Goal: Task Accomplishment & Management: Manage account settings

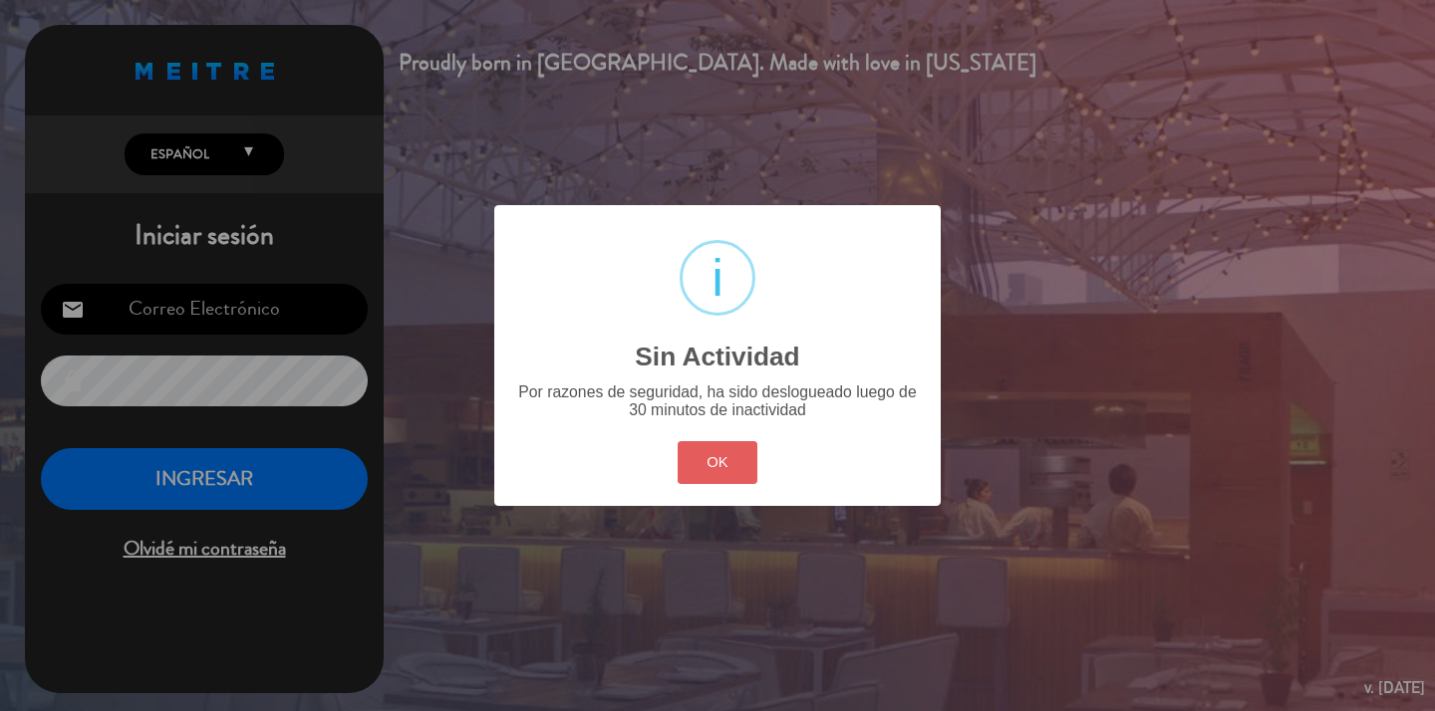
type input "[EMAIL_ADDRESS][DOMAIN_NAME]"
click at [708, 457] on button "OK" at bounding box center [717, 462] width 81 height 43
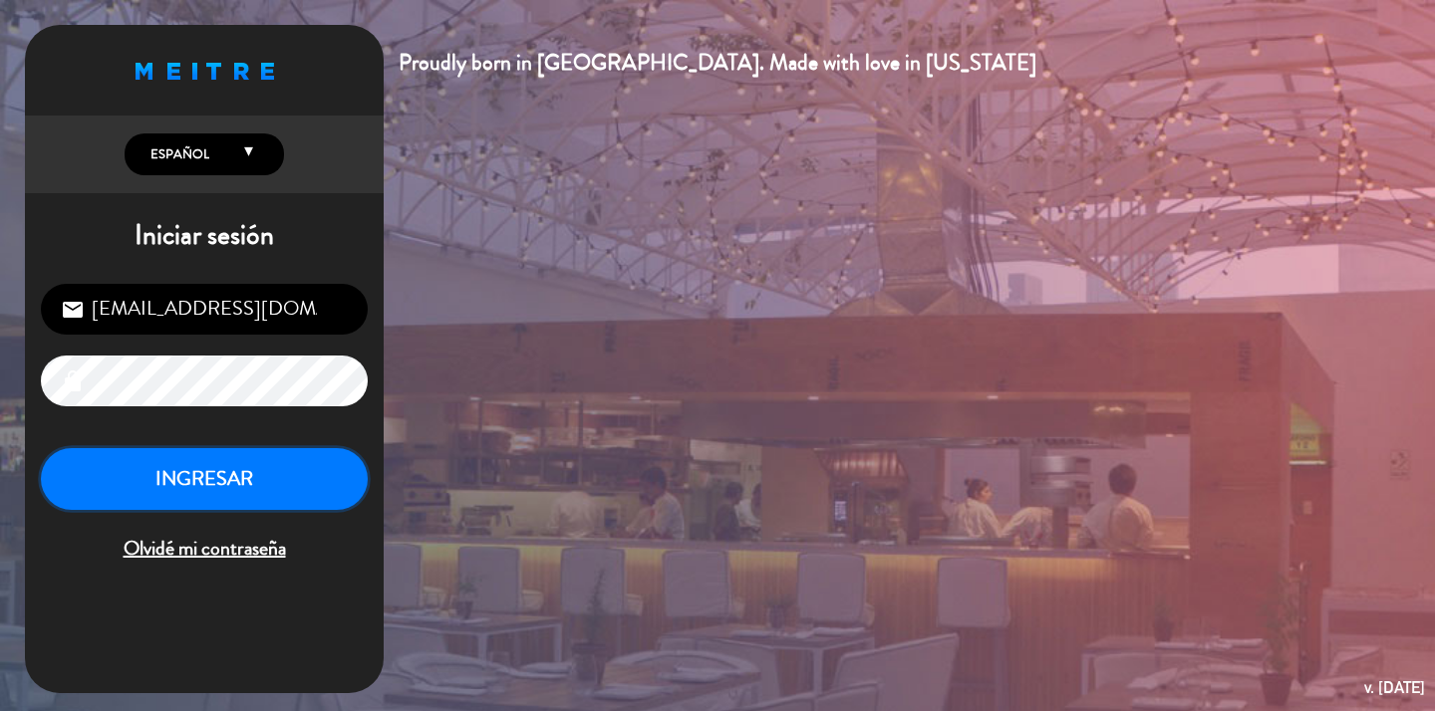
click at [290, 480] on button "INGRESAR" at bounding box center [204, 479] width 327 height 63
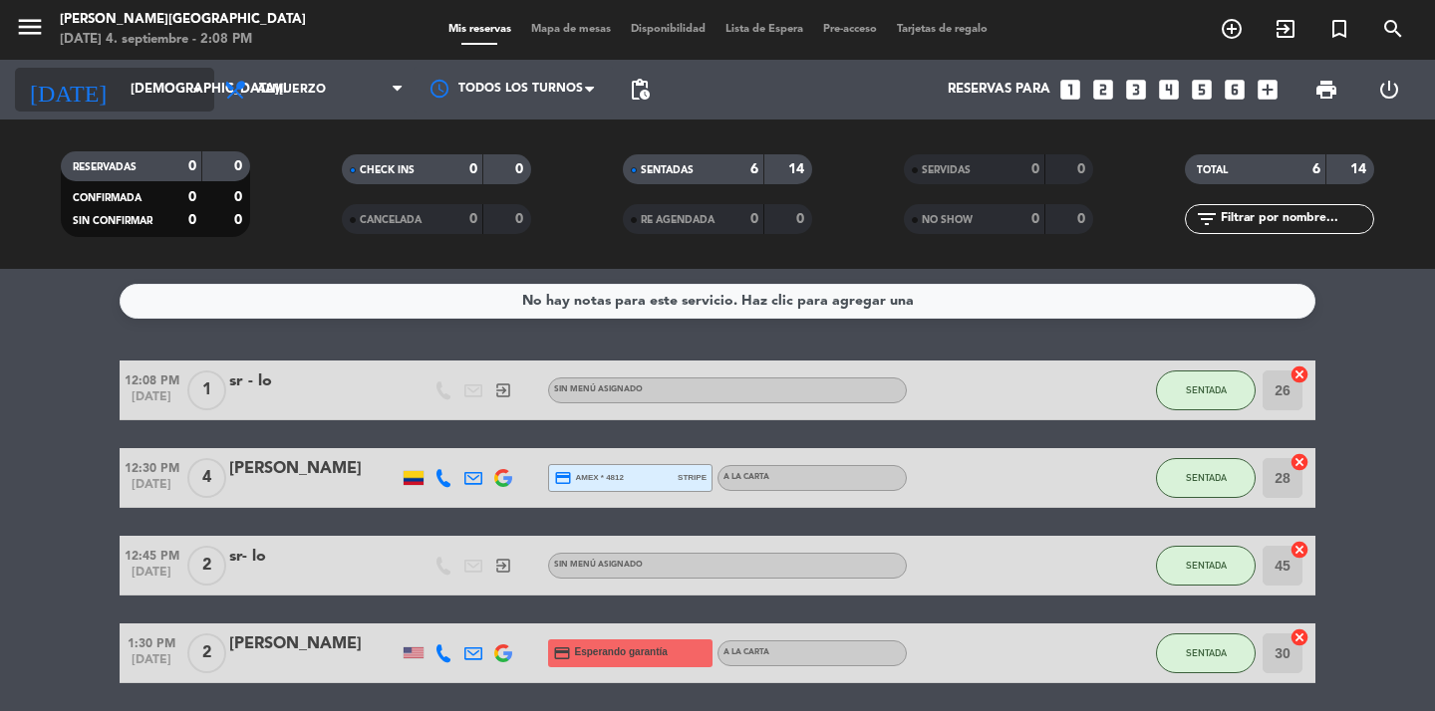
click at [188, 86] on icon "arrow_drop_down" at bounding box center [197, 90] width 24 height 24
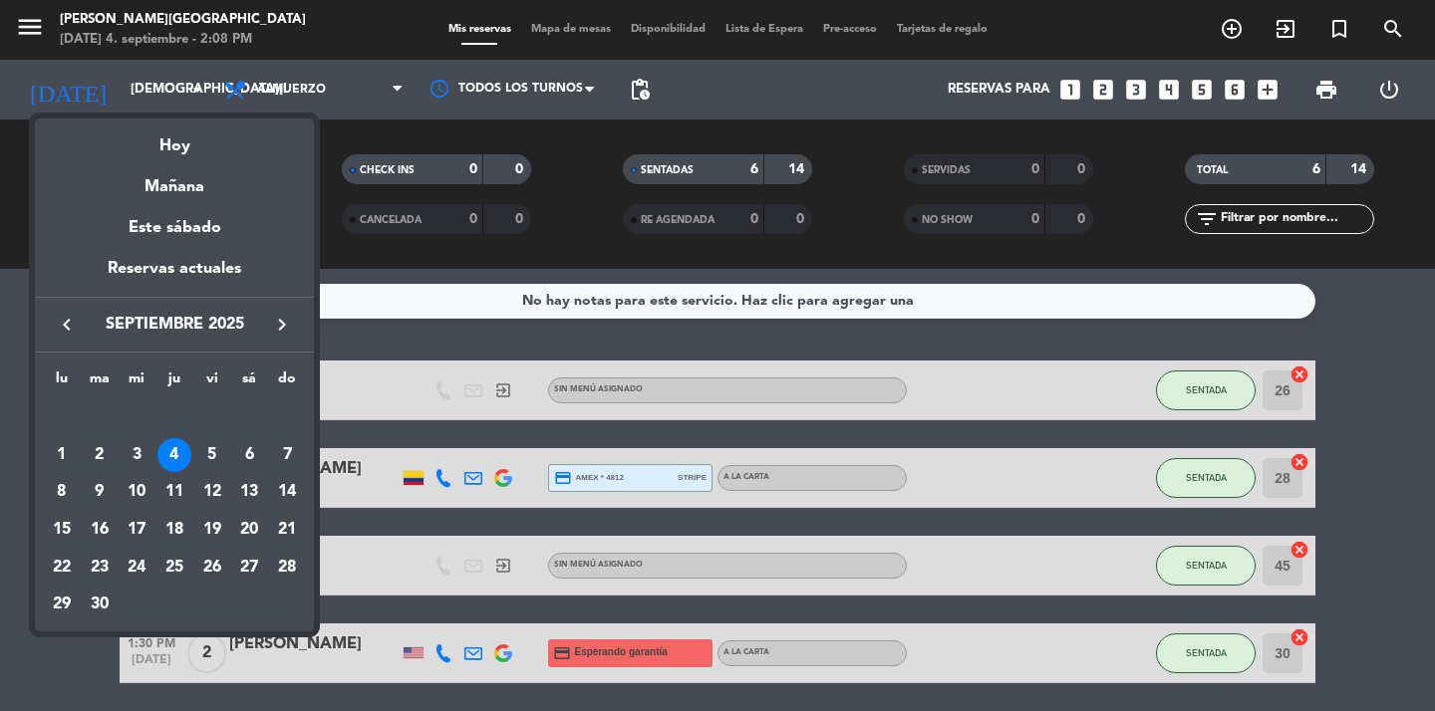
click at [17, 635] on div at bounding box center [717, 355] width 1435 height 711
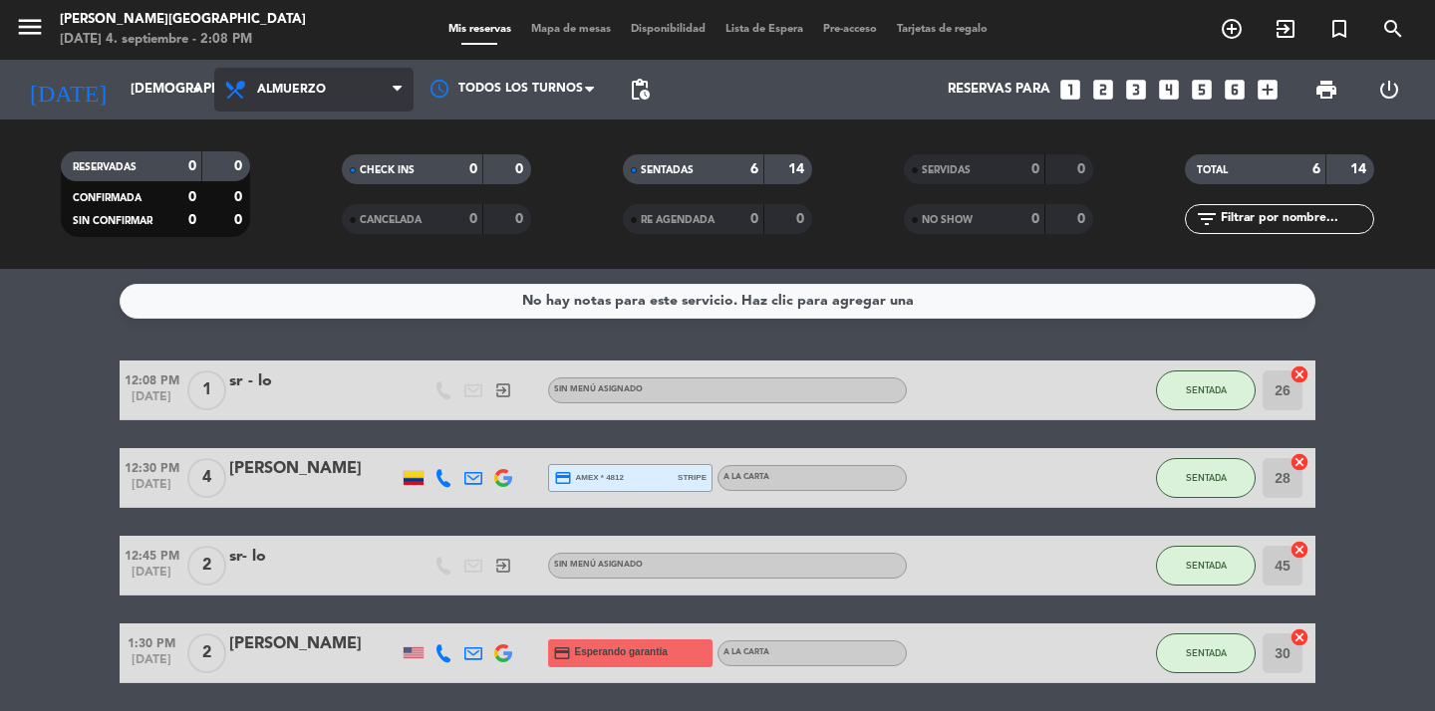
click at [333, 88] on span "Almuerzo" at bounding box center [313, 90] width 199 height 44
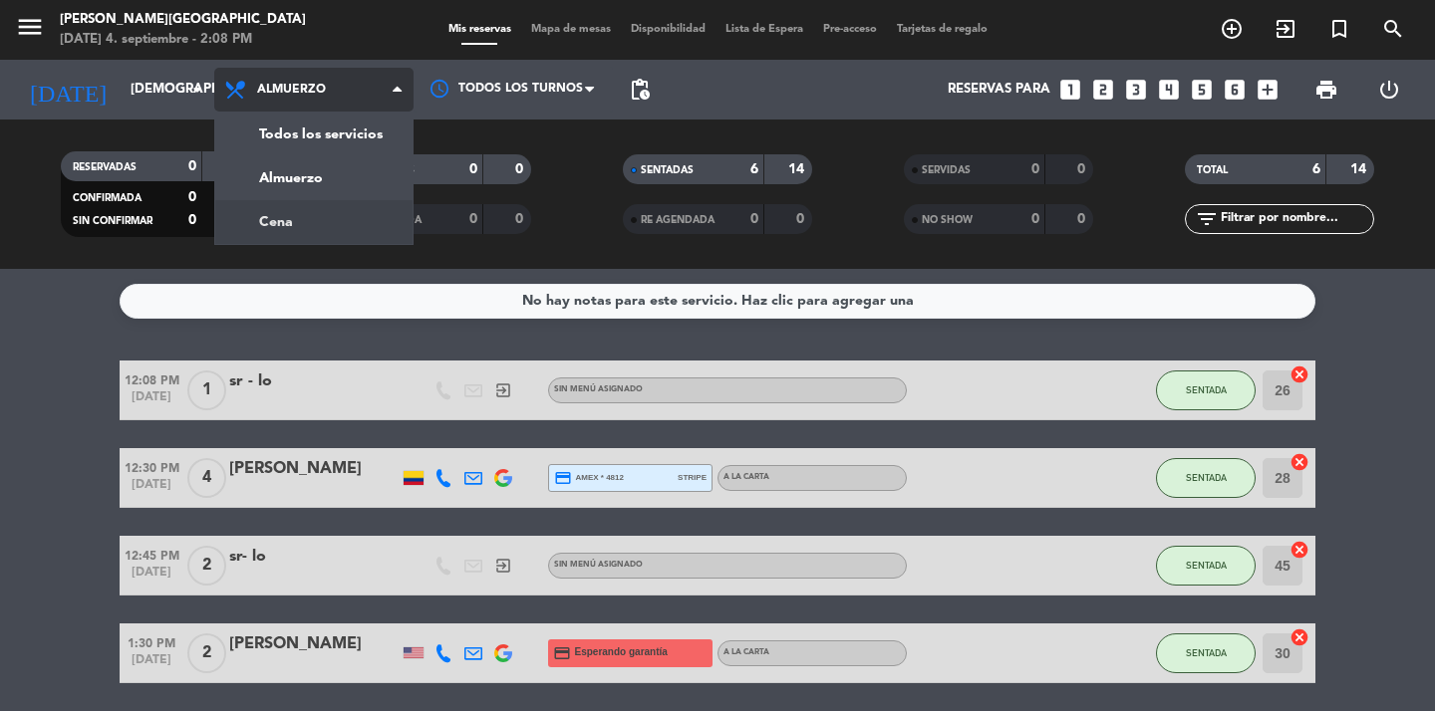
click at [340, 217] on div "menu [PERSON_NAME] [GEOGRAPHIC_DATA] [DATE] 4. septiembre - 2:08 PM Mis reserva…" at bounding box center [717, 134] width 1435 height 269
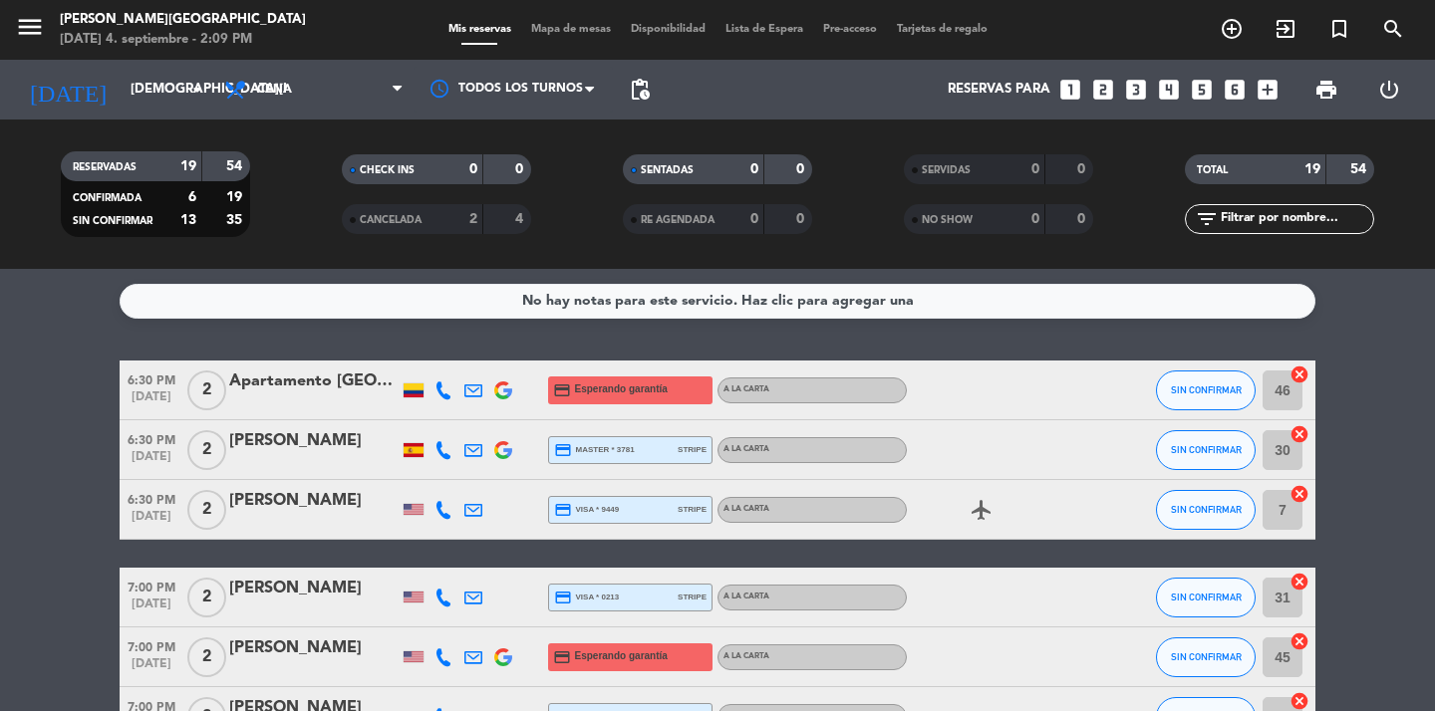
scroll to position [7, 0]
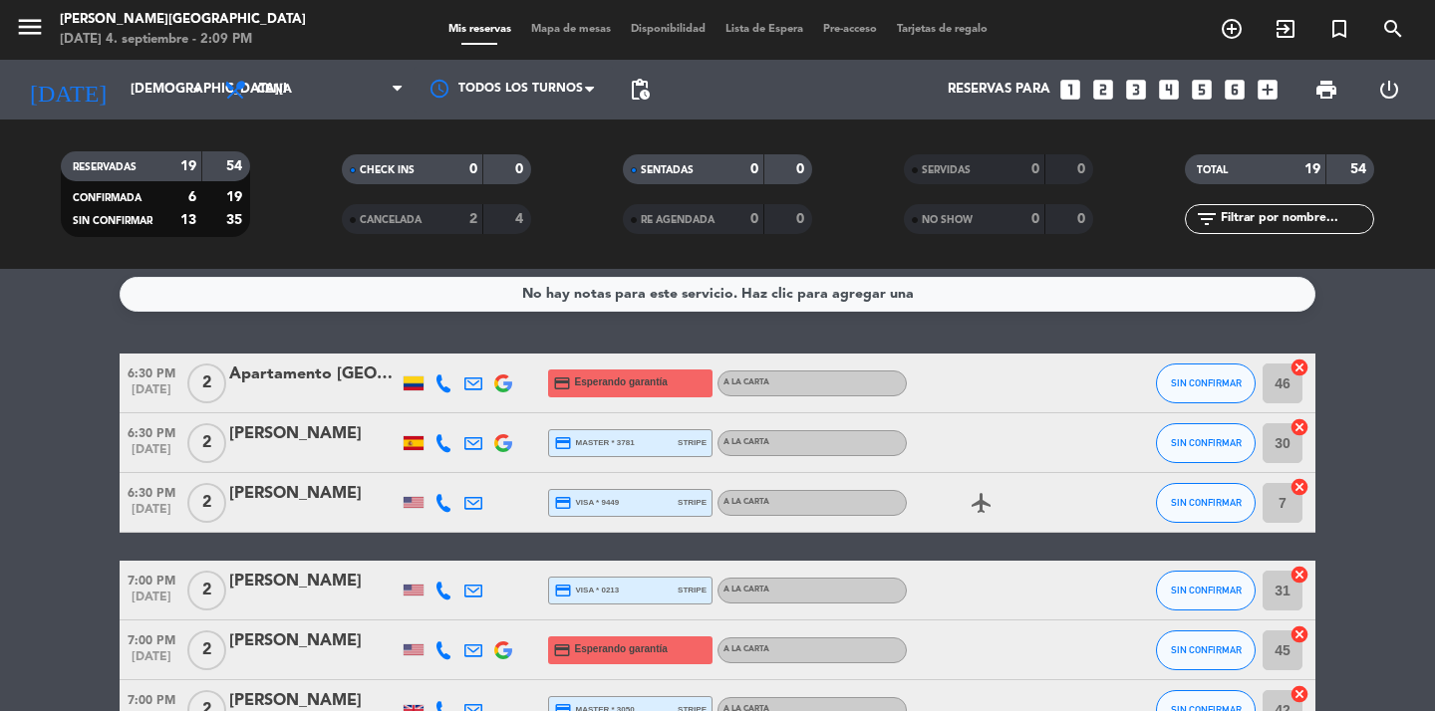
click at [312, 380] on div "Apartamento [GEOGRAPHIC_DATA][PERSON_NAME]" at bounding box center [313, 375] width 169 height 26
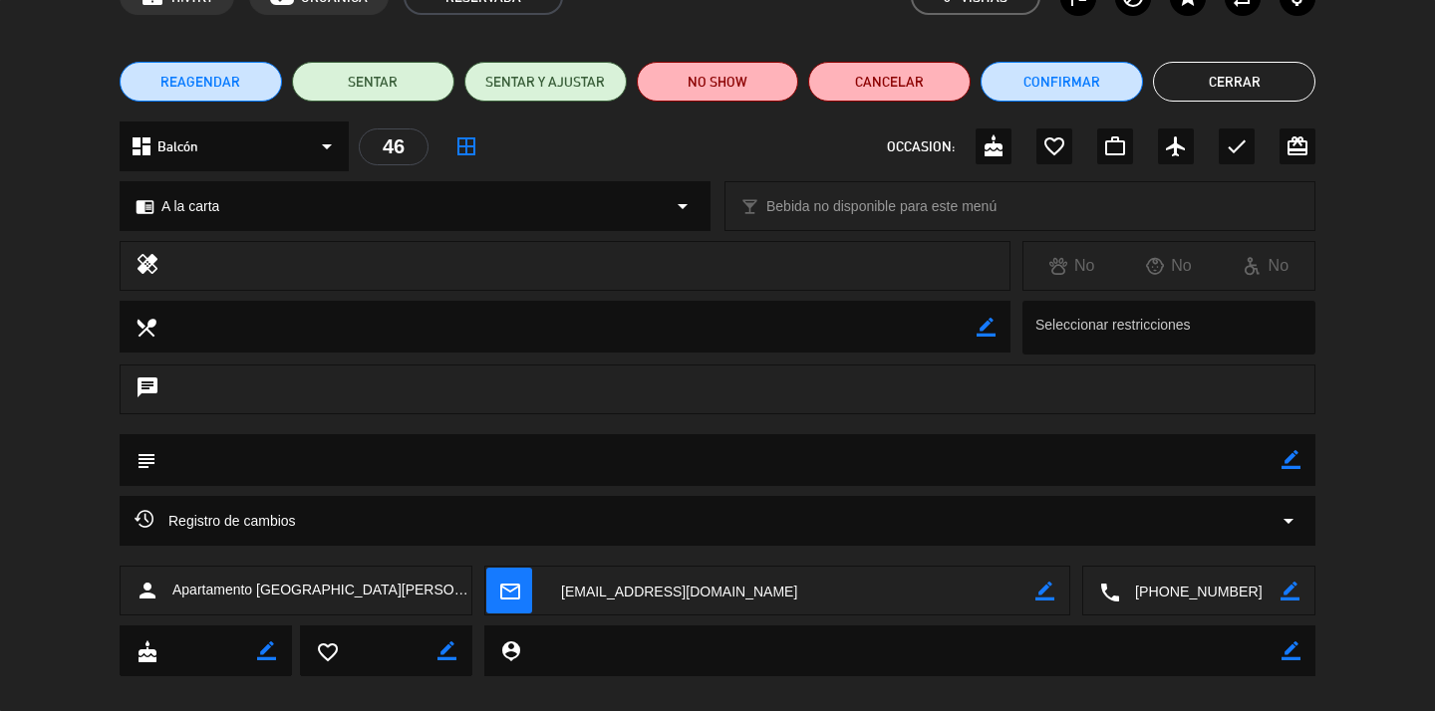
scroll to position [0, 0]
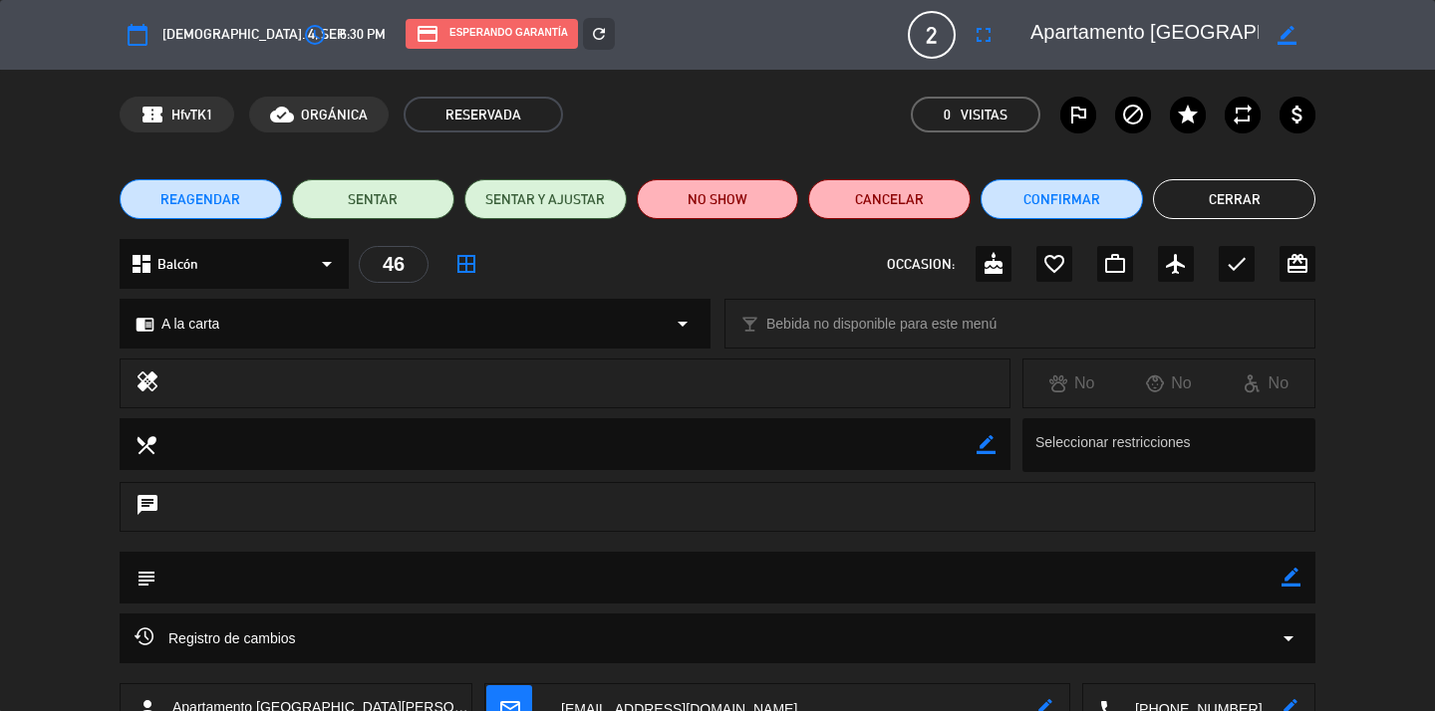
click at [1254, 210] on button "Cerrar" at bounding box center [1234, 199] width 162 height 40
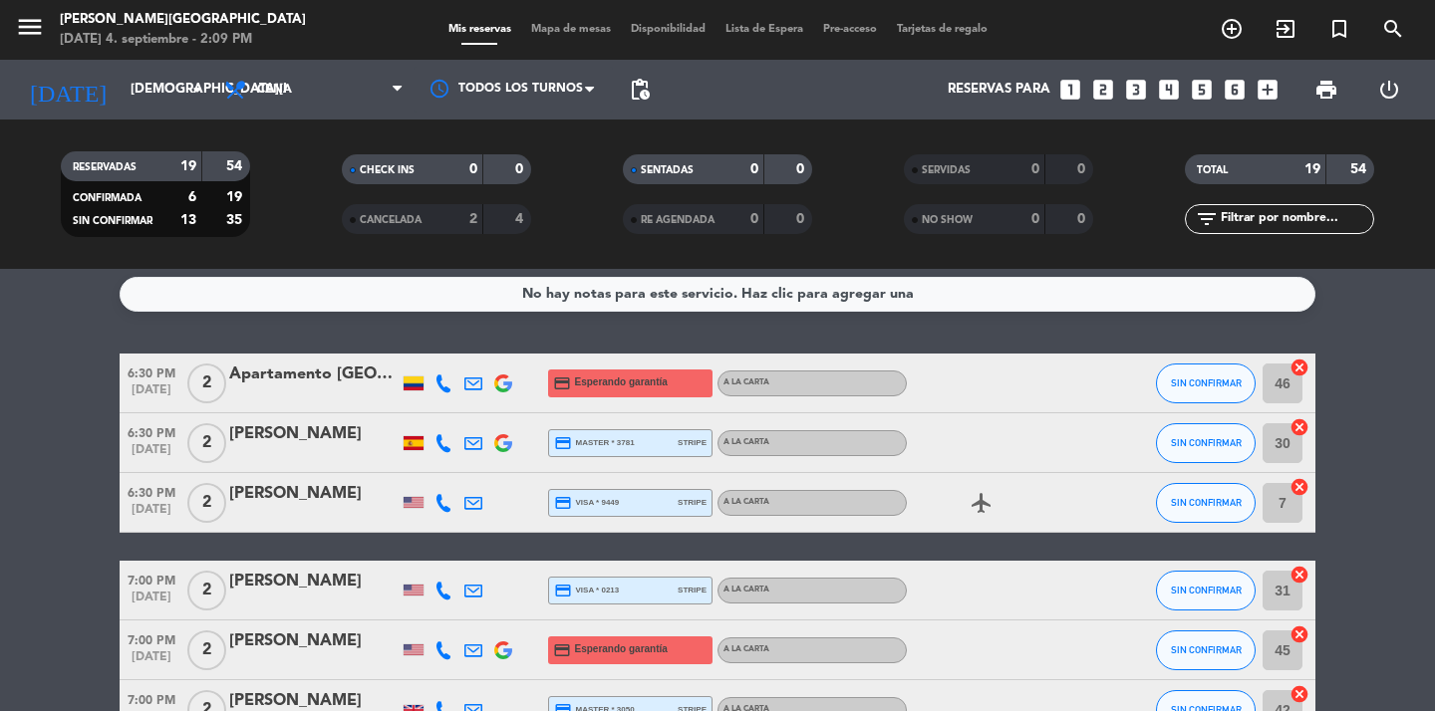
click at [441, 390] on icon at bounding box center [443, 384] width 18 height 18
click at [438, 341] on span "Copiar" at bounding box center [424, 350] width 42 height 21
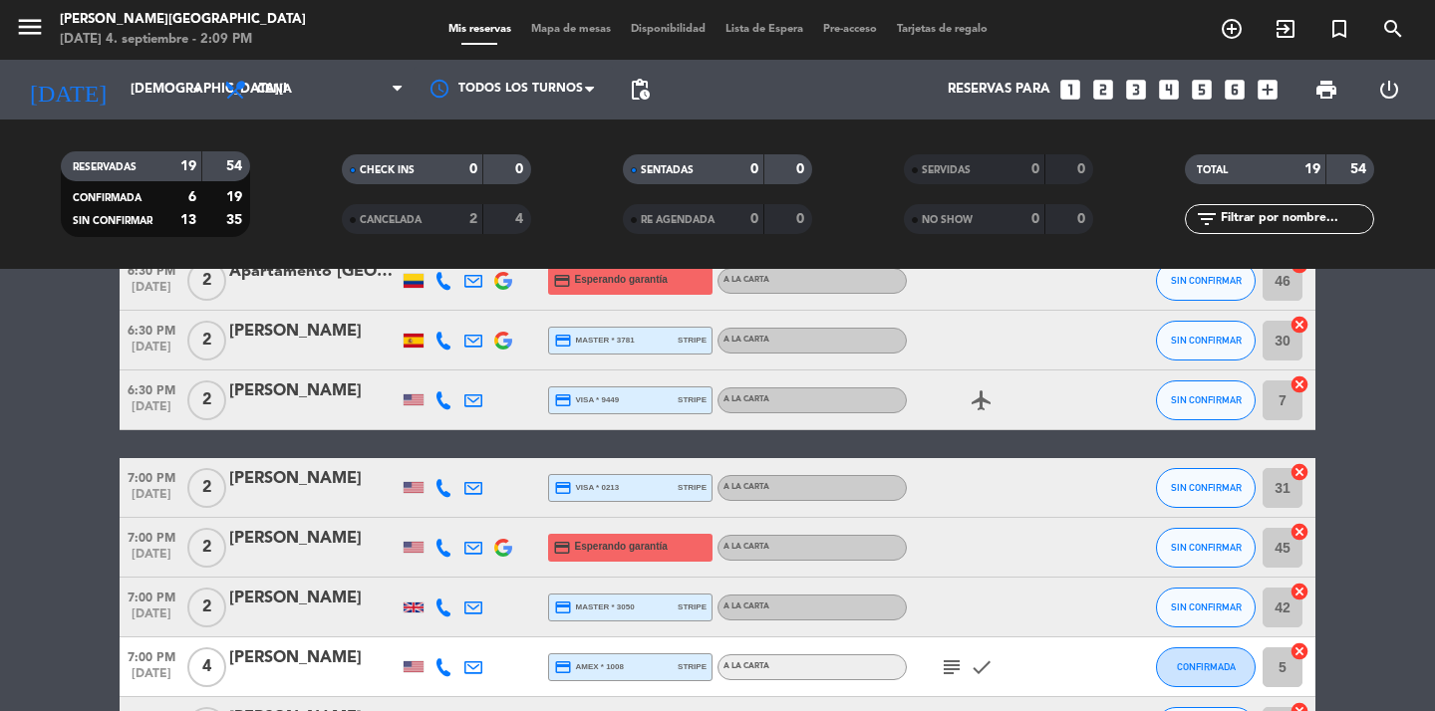
scroll to position [121, 0]
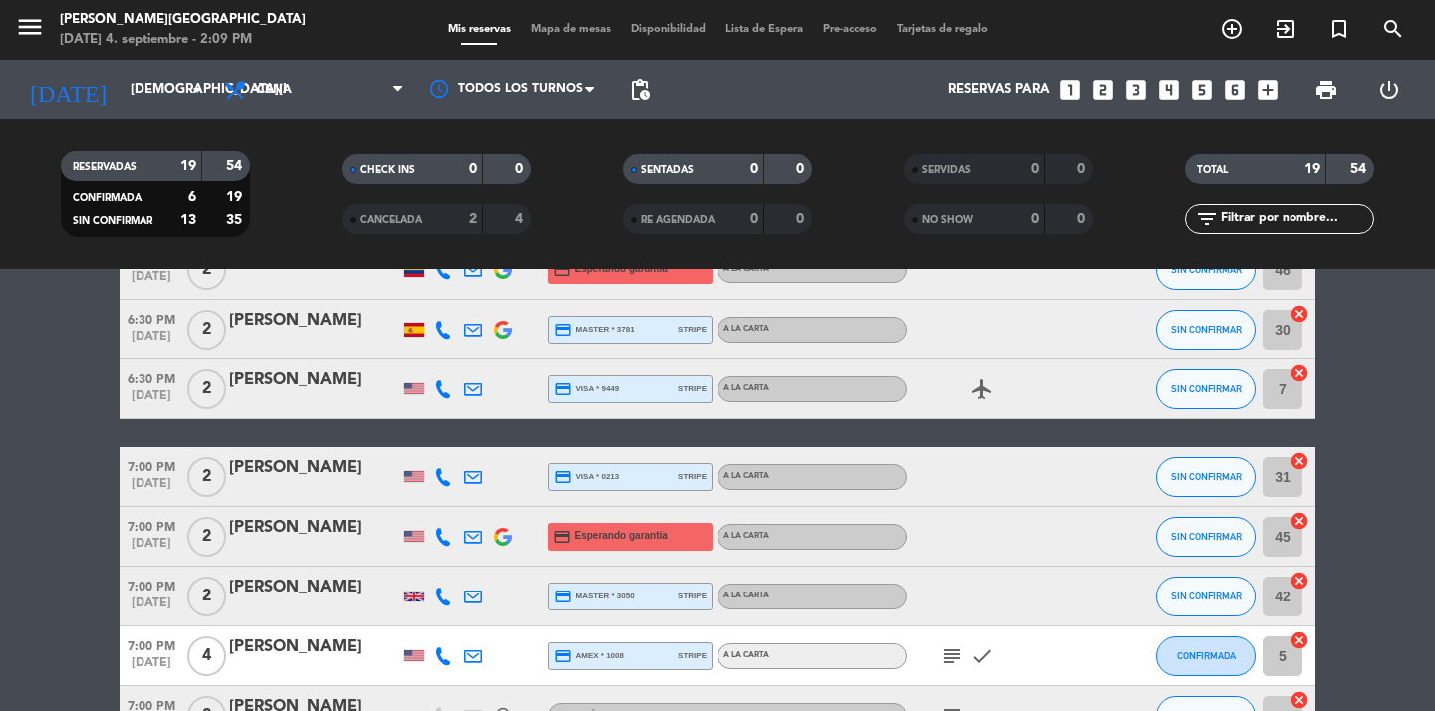
click at [450, 537] on icon at bounding box center [443, 537] width 18 height 18
click at [432, 495] on span "Copiar" at bounding box center [425, 503] width 42 height 21
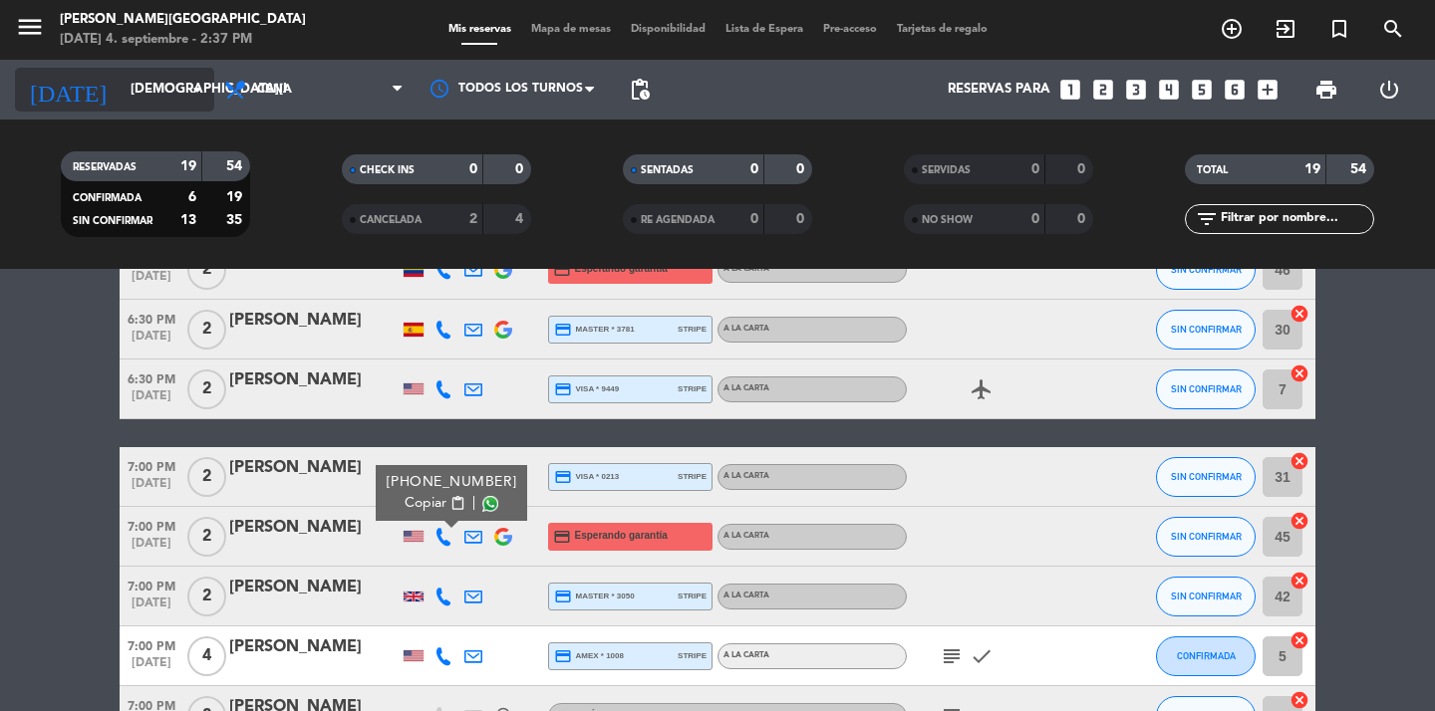
click at [156, 95] on input "[DEMOGRAPHIC_DATA][DATE]" at bounding box center [208, 90] width 175 height 36
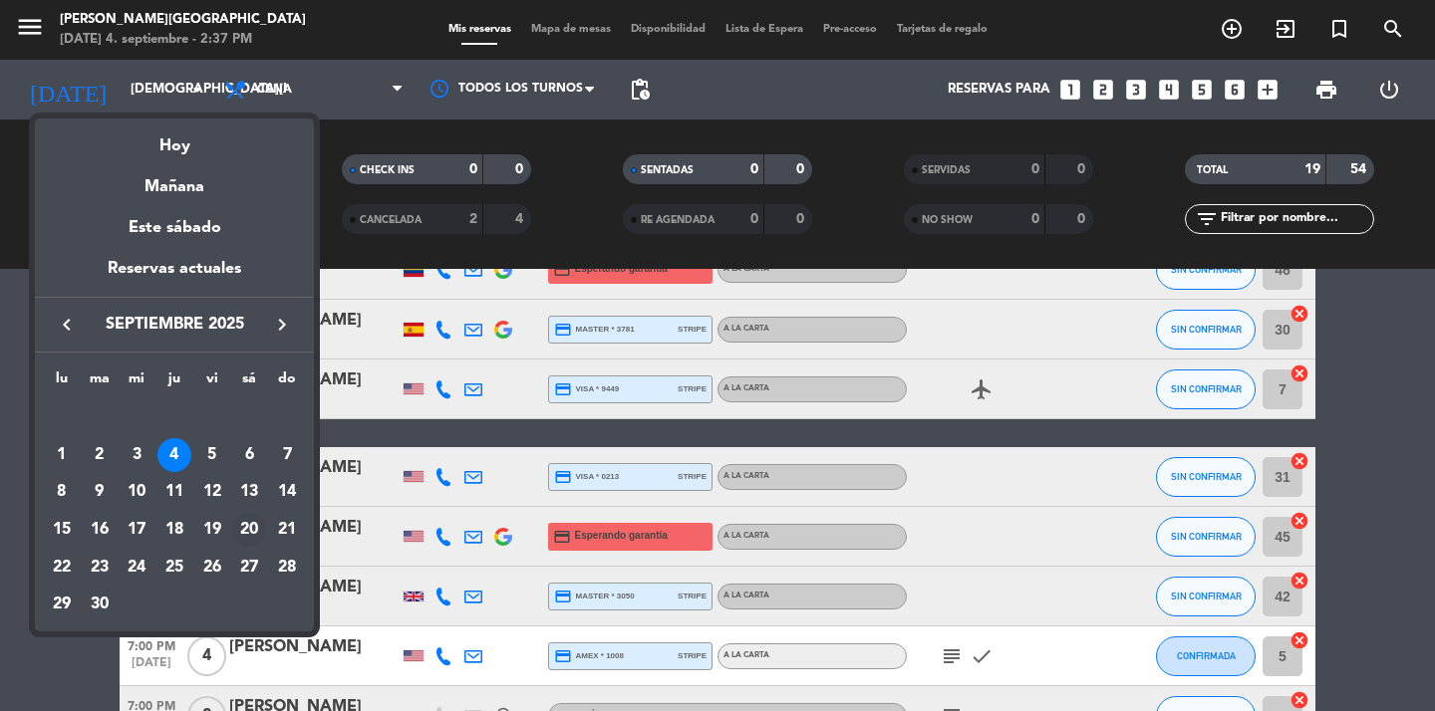
click at [255, 531] on div "20" at bounding box center [249, 530] width 34 height 34
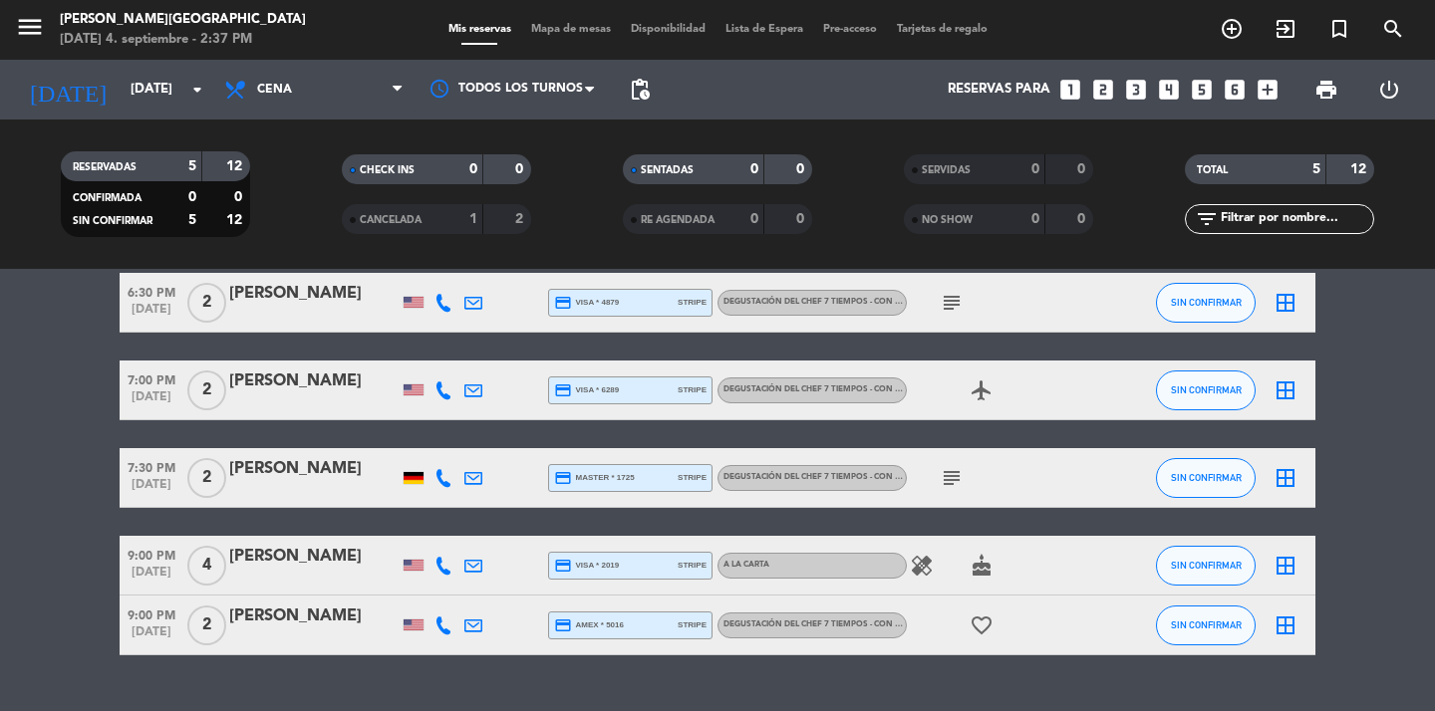
scroll to position [112, 0]
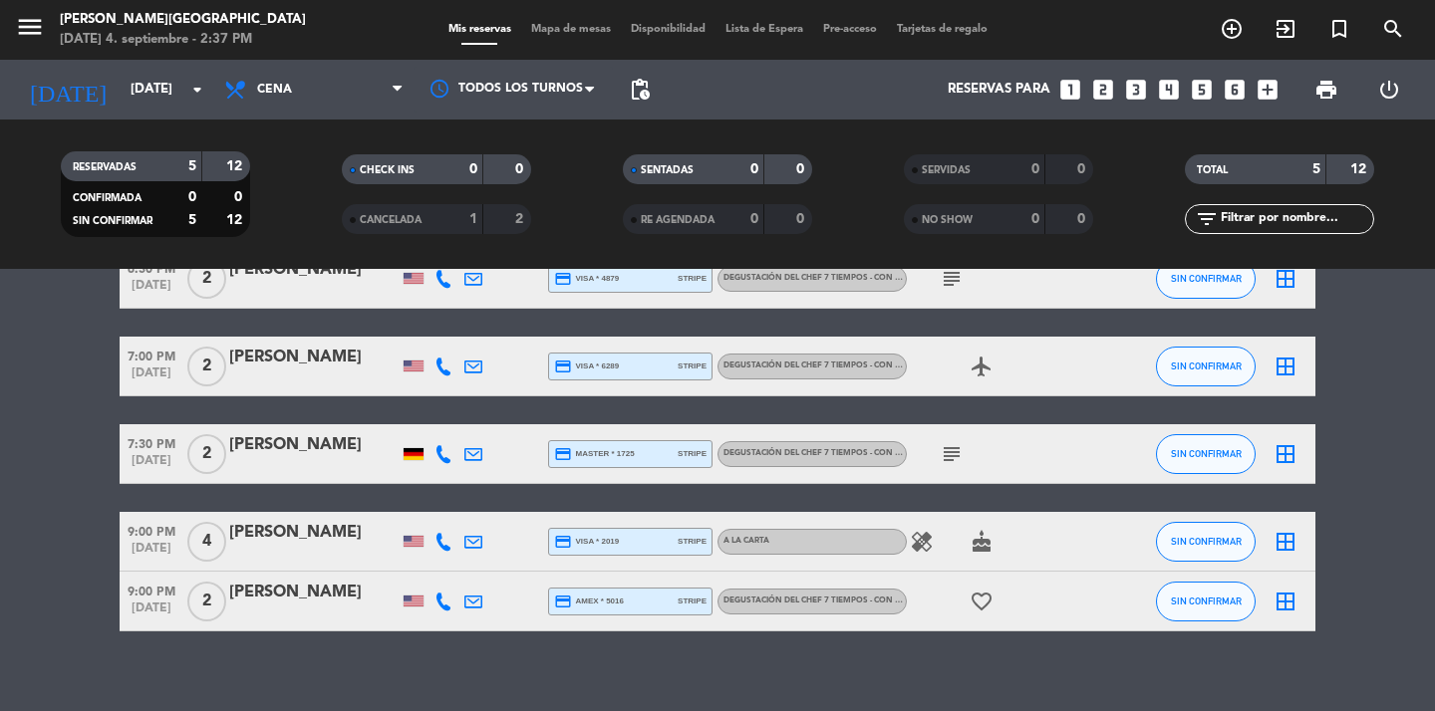
click at [989, 597] on icon "favorite_border" at bounding box center [981, 602] width 24 height 24
click at [1040, 595] on div "favorite_border ANIVERSARIO" at bounding box center [996, 601] width 179 height 59
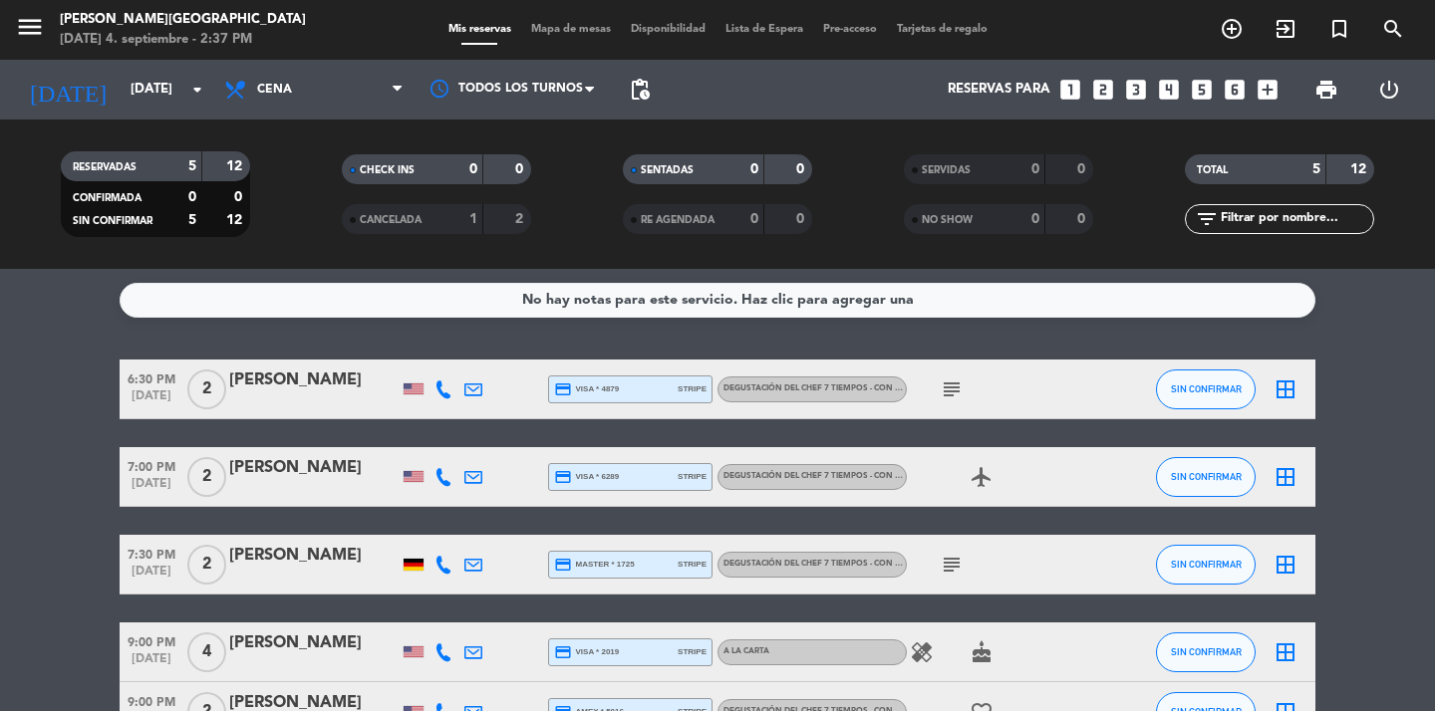
scroll to position [0, 0]
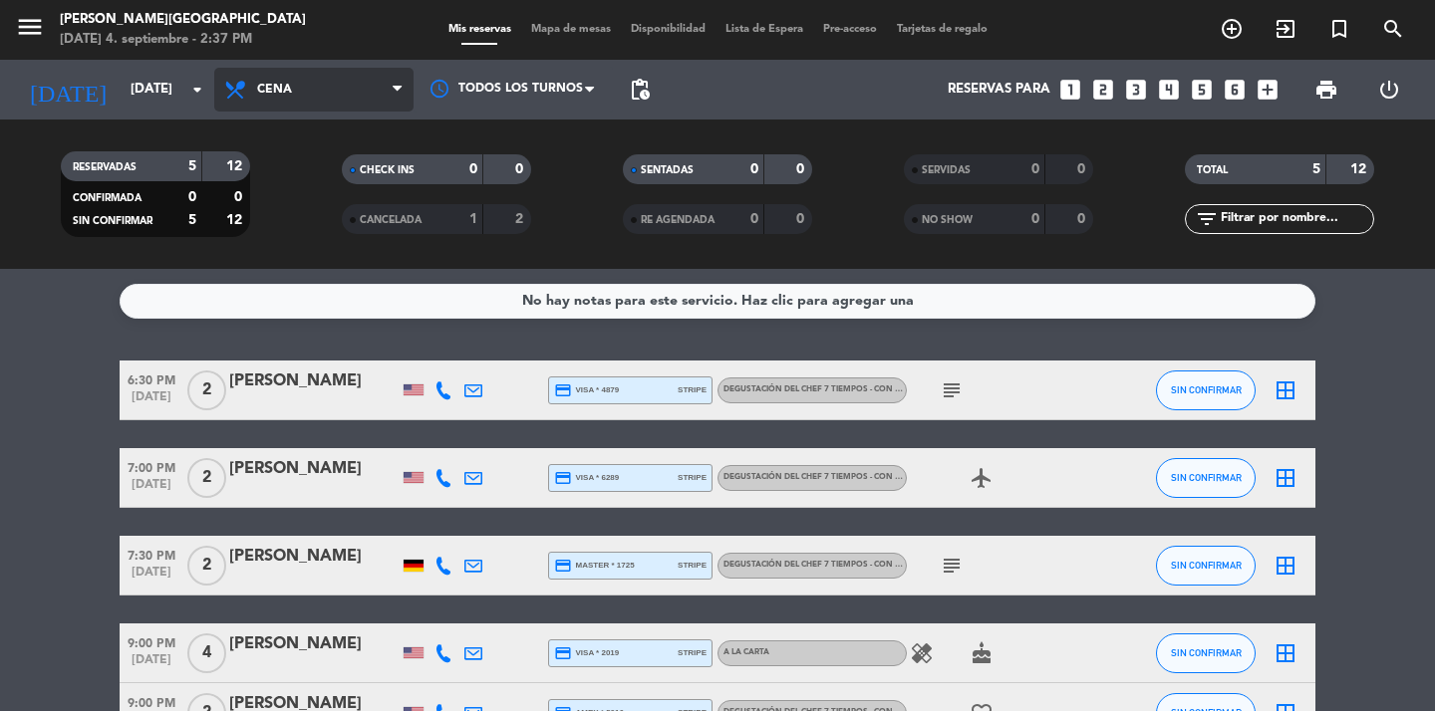
click at [301, 86] on span "Cena" at bounding box center [313, 90] width 199 height 44
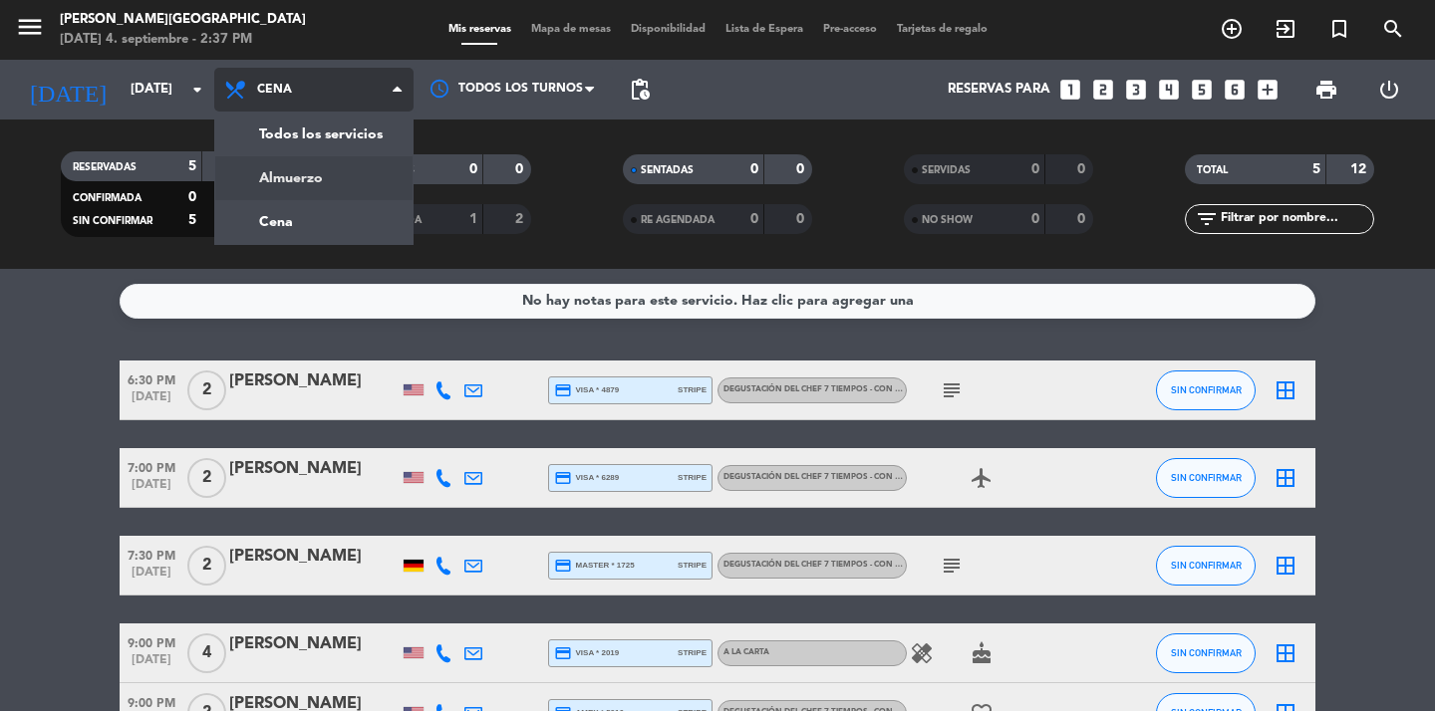
click at [312, 176] on div "menu [PERSON_NAME] [GEOGRAPHIC_DATA] [DATE] 4. septiembre - 2:37 PM Mis reserva…" at bounding box center [717, 134] width 1435 height 269
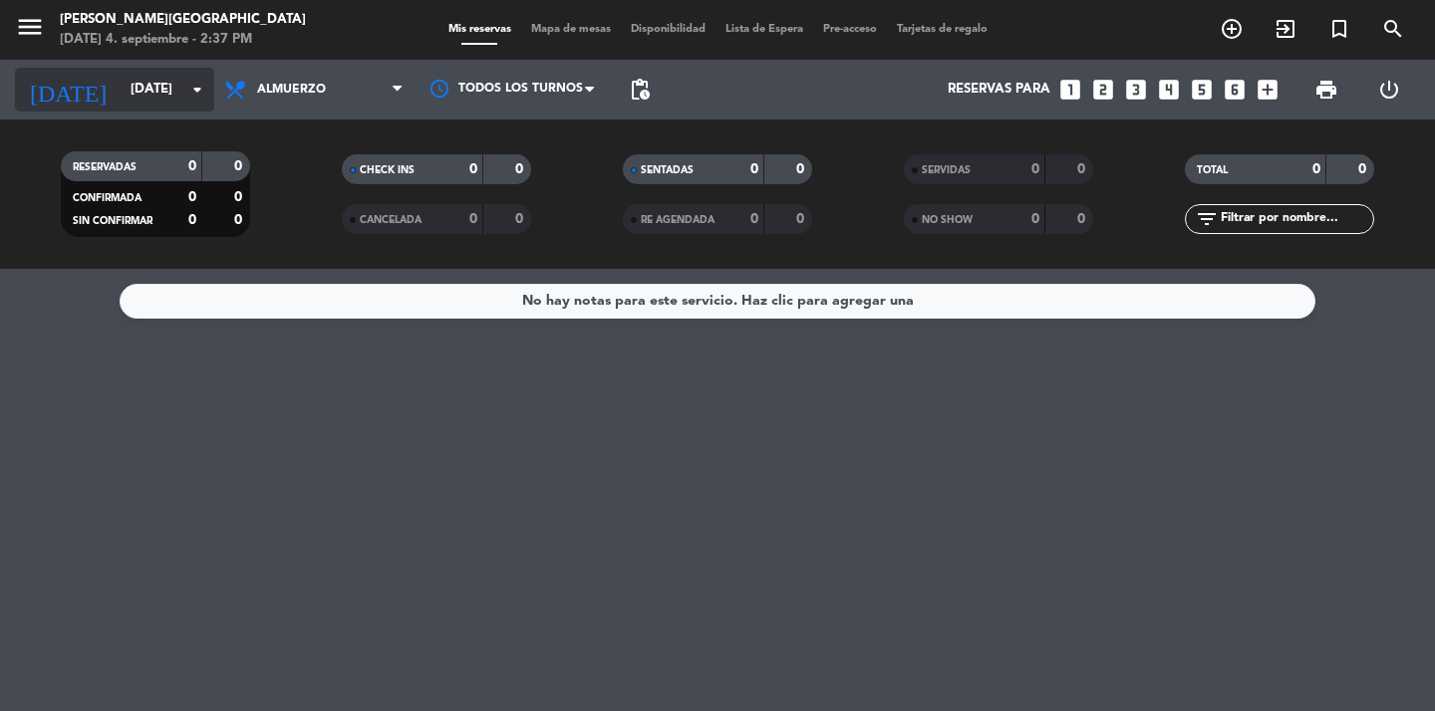
click at [197, 84] on icon "arrow_drop_down" at bounding box center [197, 90] width 24 height 24
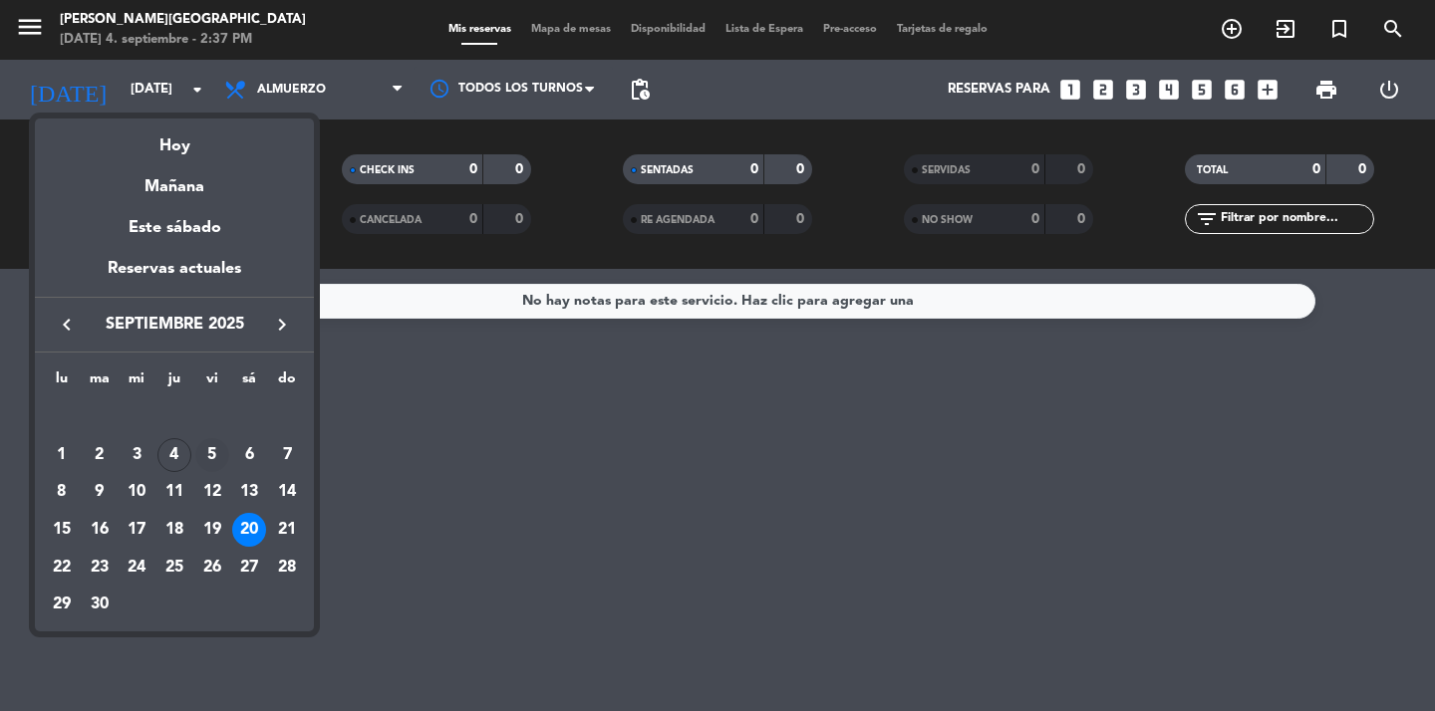
click at [206, 458] on div "5" at bounding box center [212, 455] width 34 height 34
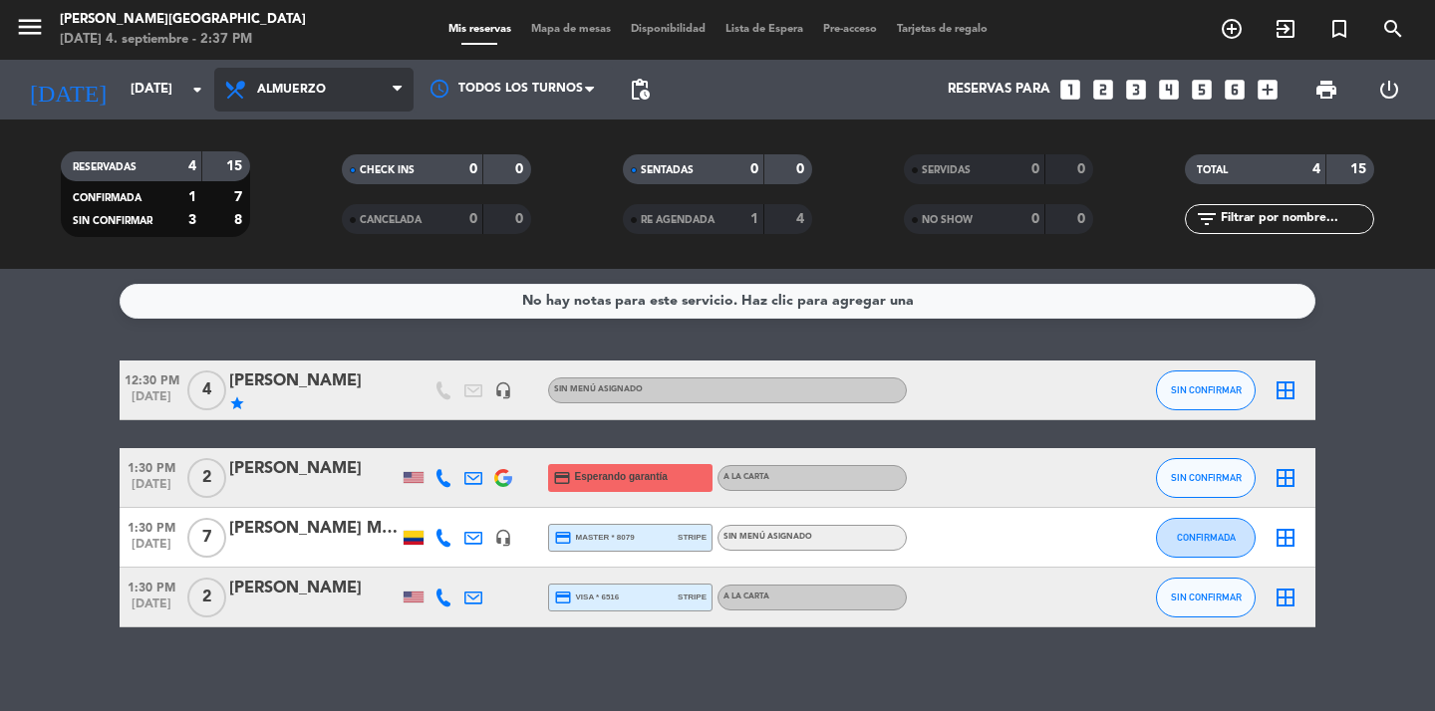
click at [277, 83] on span "Almuerzo" at bounding box center [291, 90] width 69 height 14
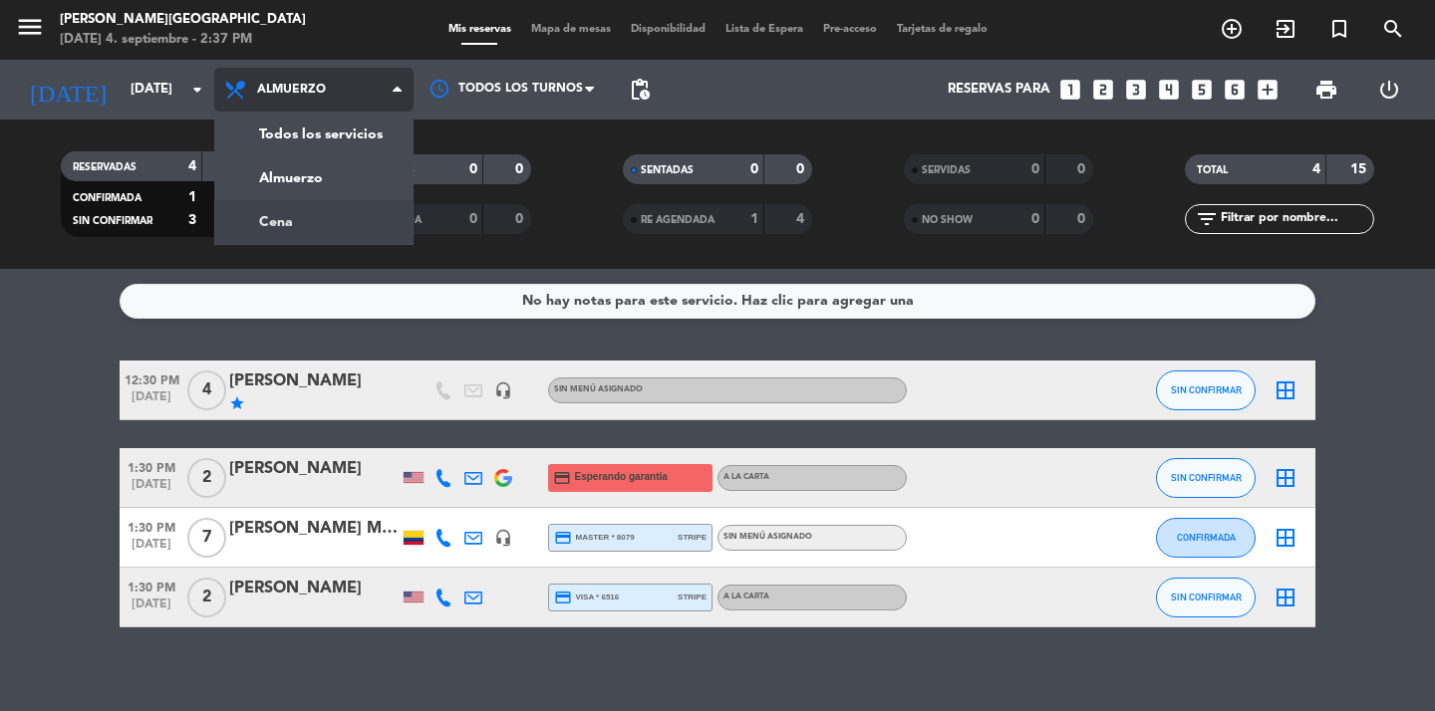
click at [304, 209] on div "menu [PERSON_NAME] [GEOGRAPHIC_DATA] [DATE] 4. septiembre - 2:37 PM Mis reserva…" at bounding box center [717, 134] width 1435 height 269
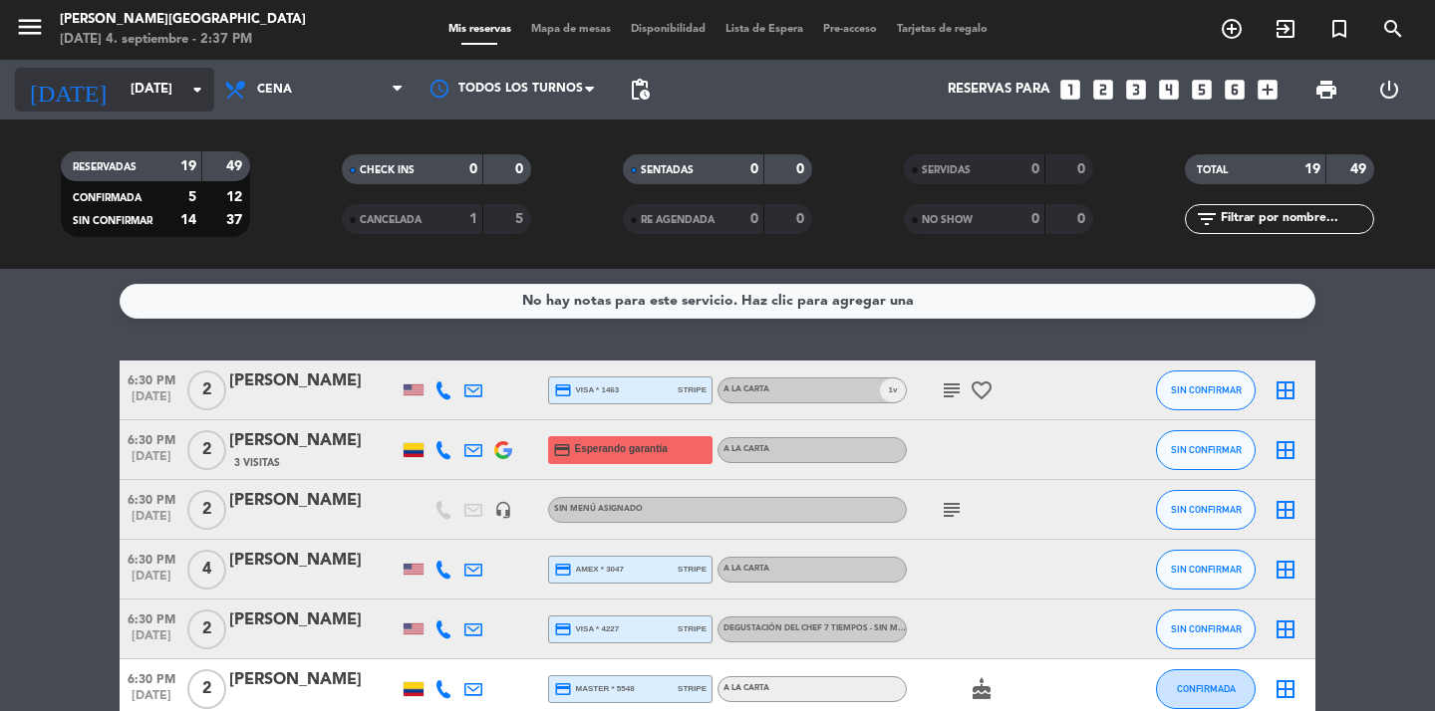
click at [210, 96] on input "[DATE]" at bounding box center [208, 90] width 175 height 36
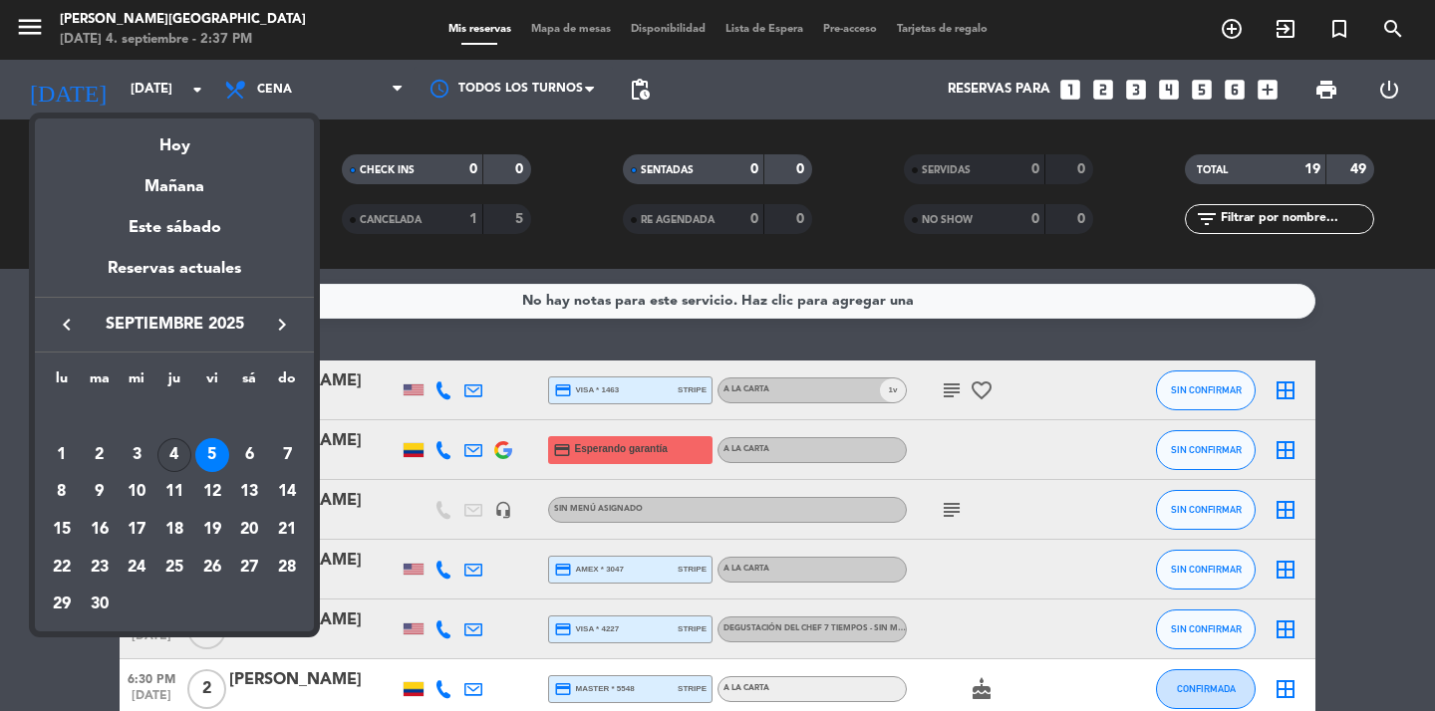
click at [170, 453] on div "4" at bounding box center [174, 455] width 34 height 34
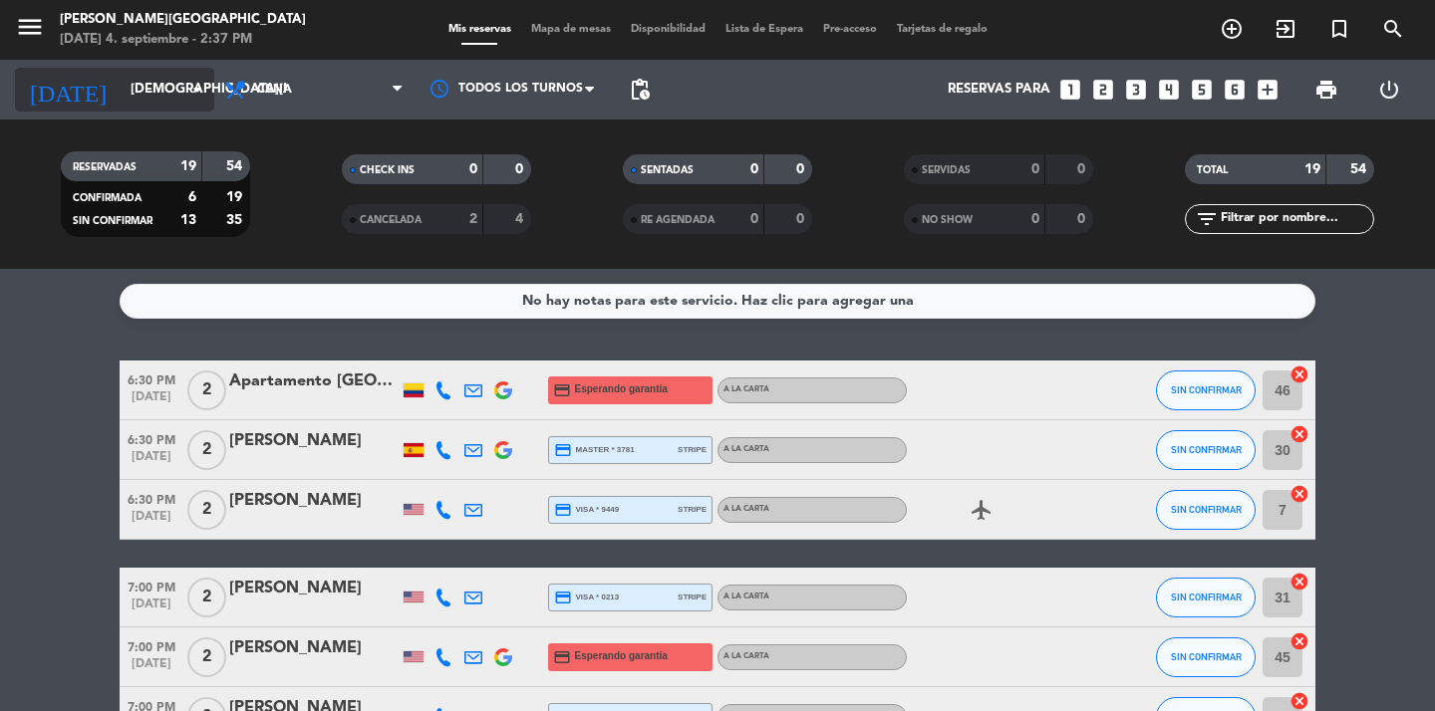
click at [194, 86] on icon "arrow_drop_down" at bounding box center [197, 90] width 24 height 24
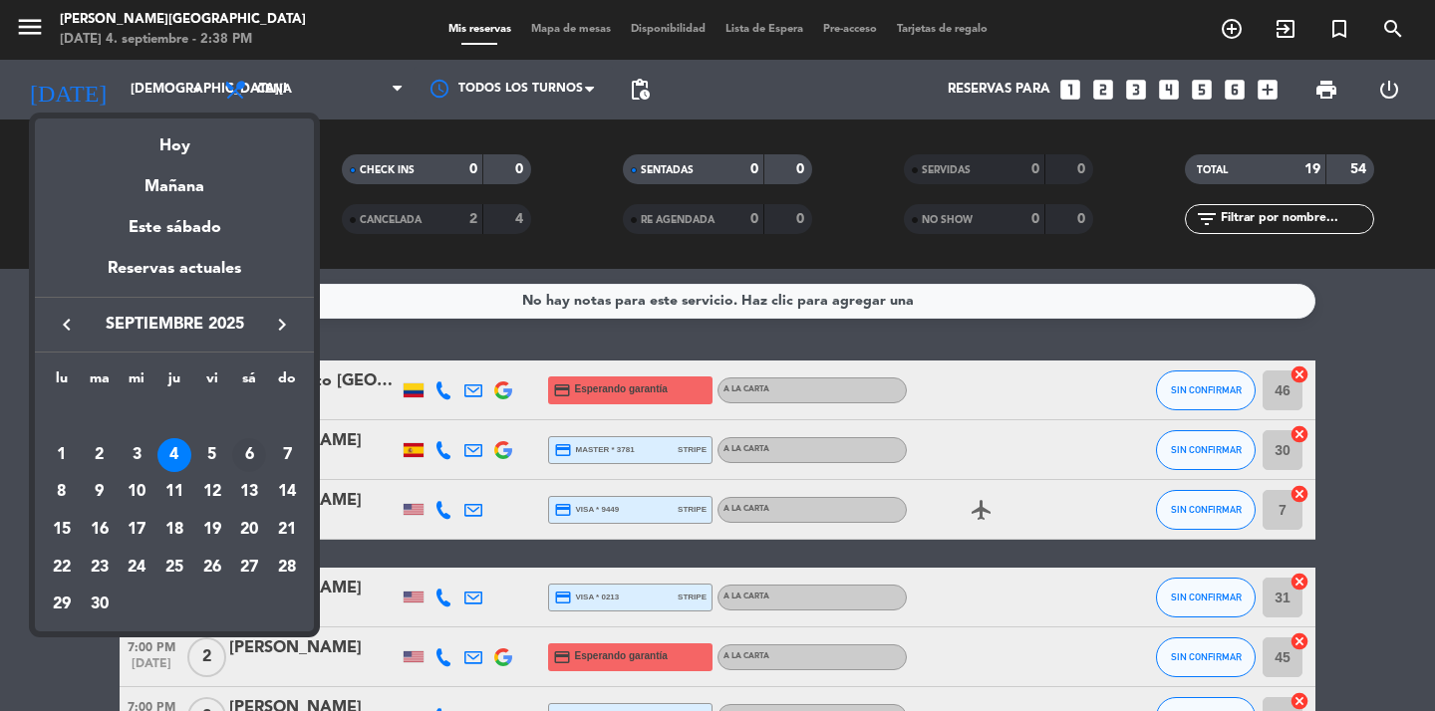
click at [246, 453] on div "6" at bounding box center [249, 455] width 34 height 34
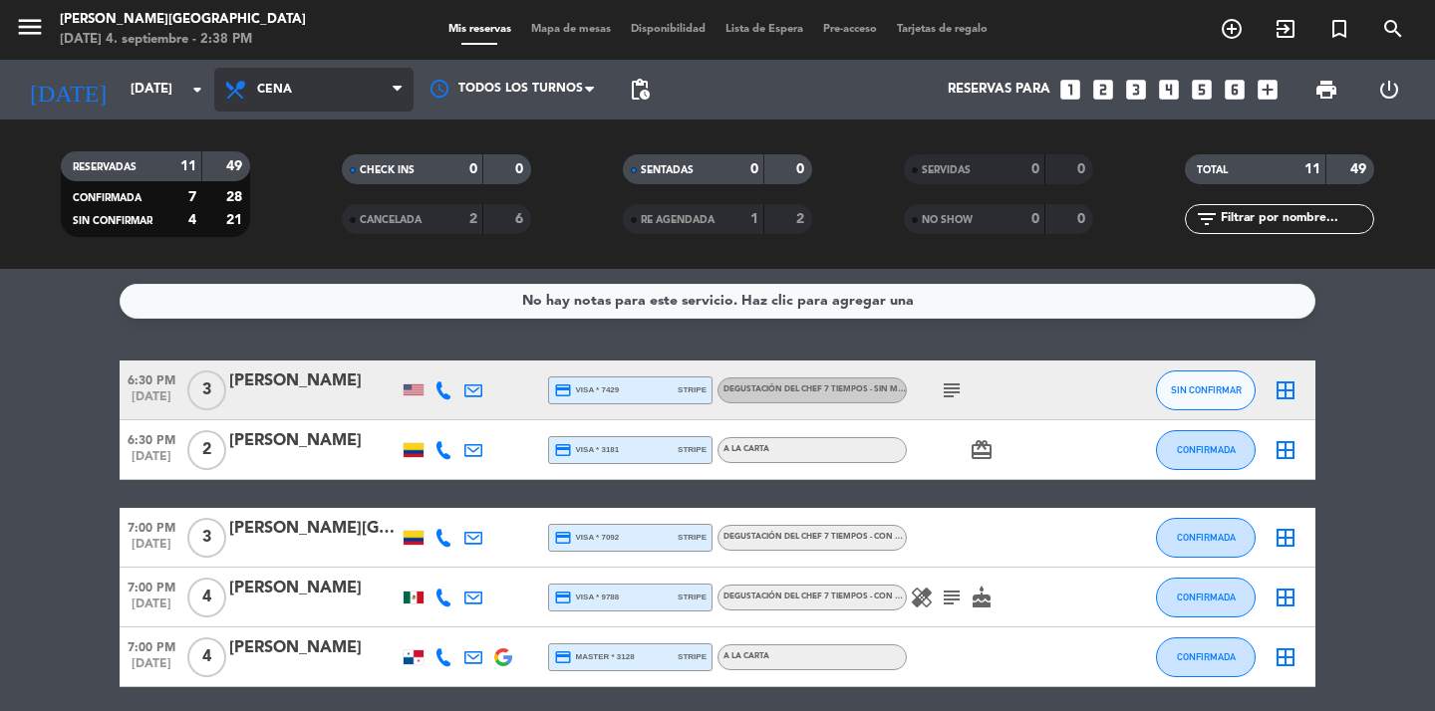
click at [293, 94] on span "Cena" at bounding box center [313, 90] width 199 height 44
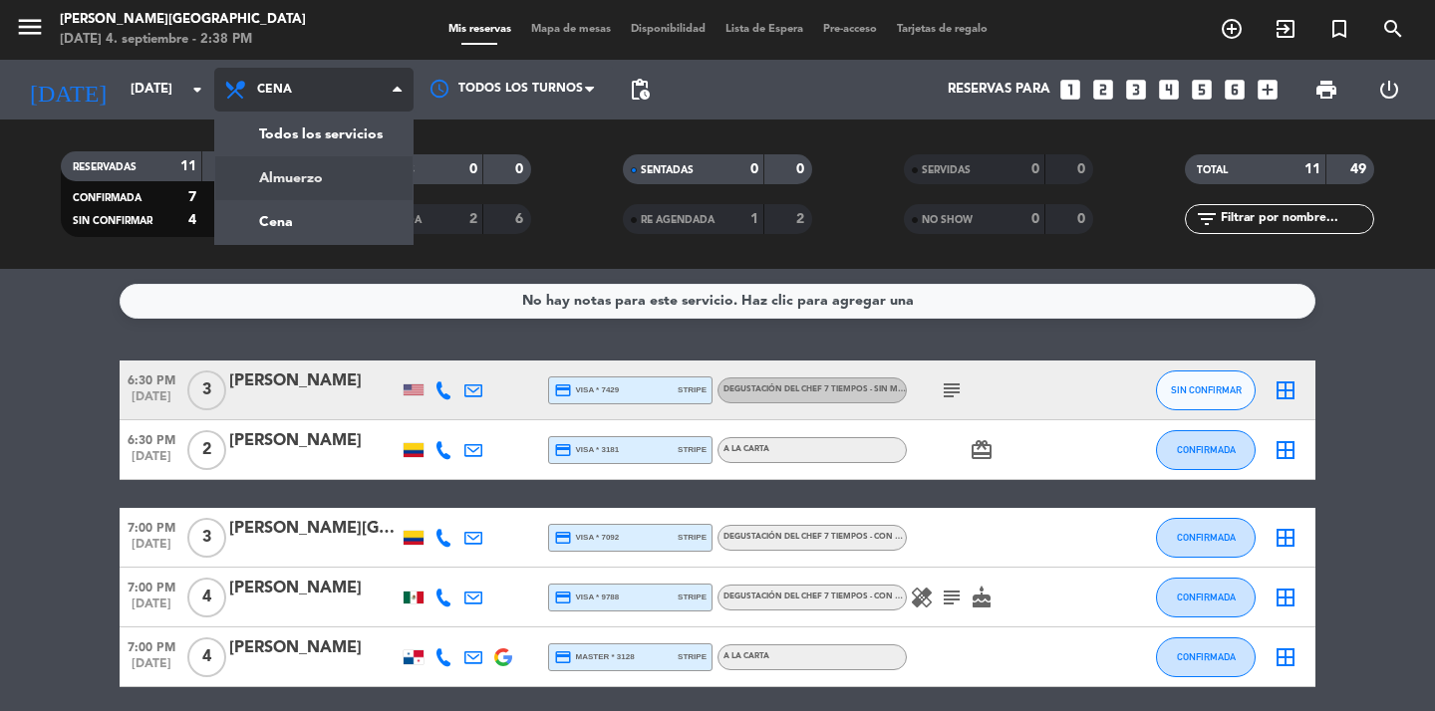
click at [315, 199] on div "menu [PERSON_NAME] [GEOGRAPHIC_DATA] [DATE] 4. septiembre - 2:38 PM Mis reserva…" at bounding box center [717, 134] width 1435 height 269
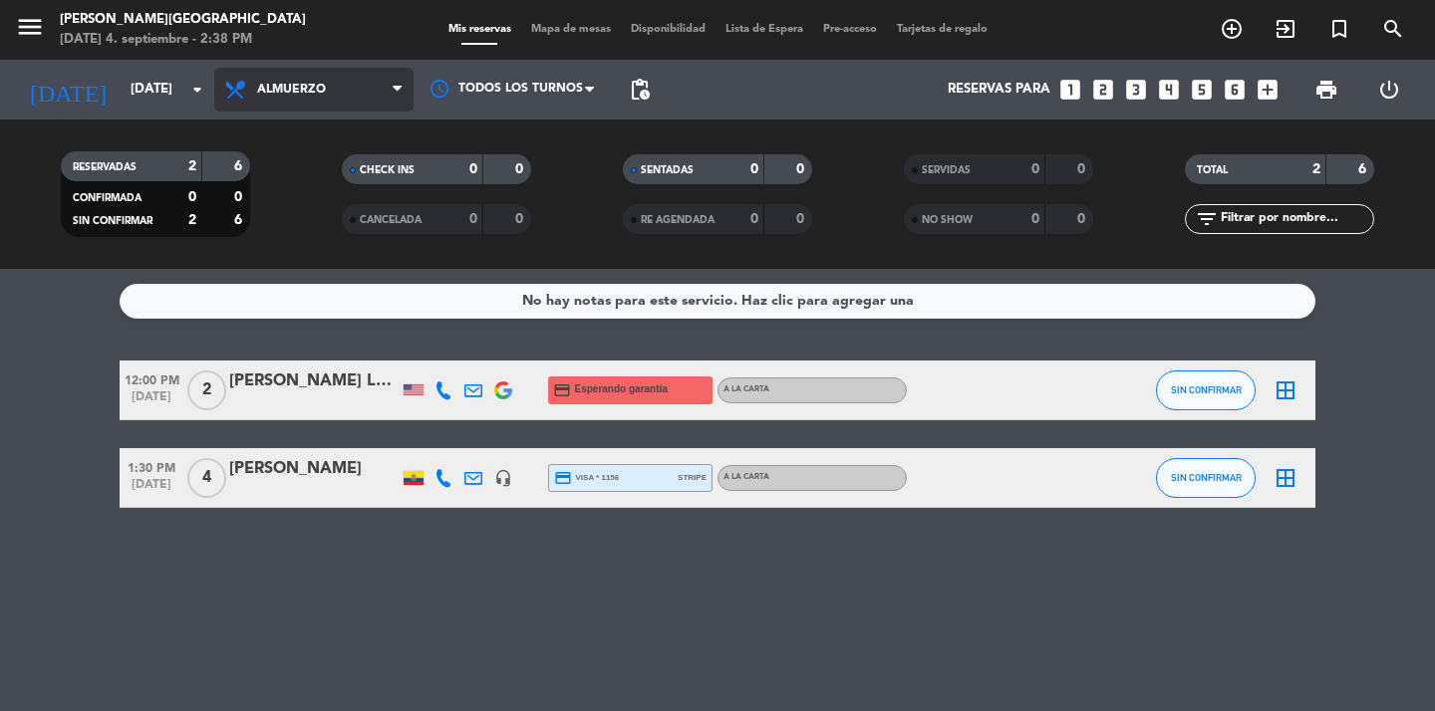
click at [296, 75] on span "Almuerzo" at bounding box center [313, 90] width 199 height 44
click at [277, 236] on div "menu [PERSON_NAME] [GEOGRAPHIC_DATA] [DATE] 4. septiembre - 2:38 PM Mis reserva…" at bounding box center [717, 134] width 1435 height 269
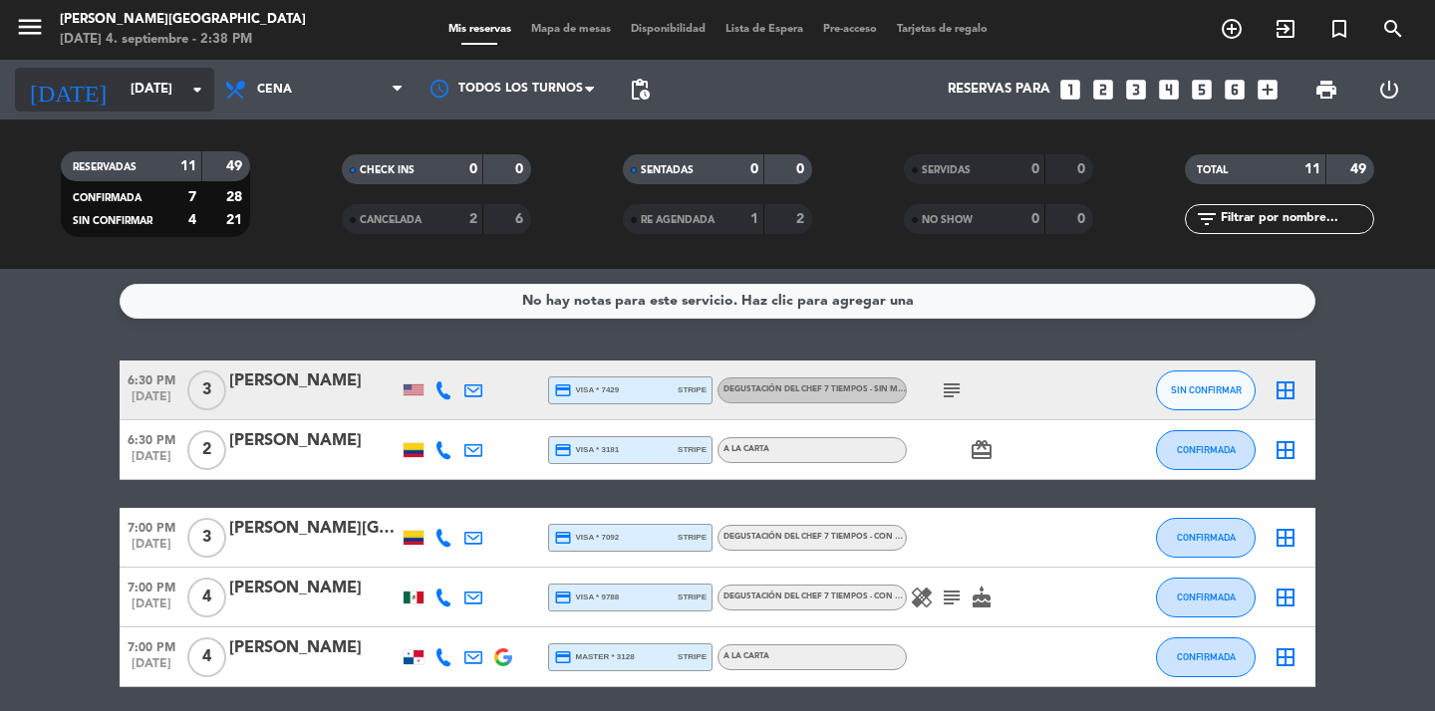
click at [188, 91] on icon "arrow_drop_down" at bounding box center [197, 90] width 24 height 24
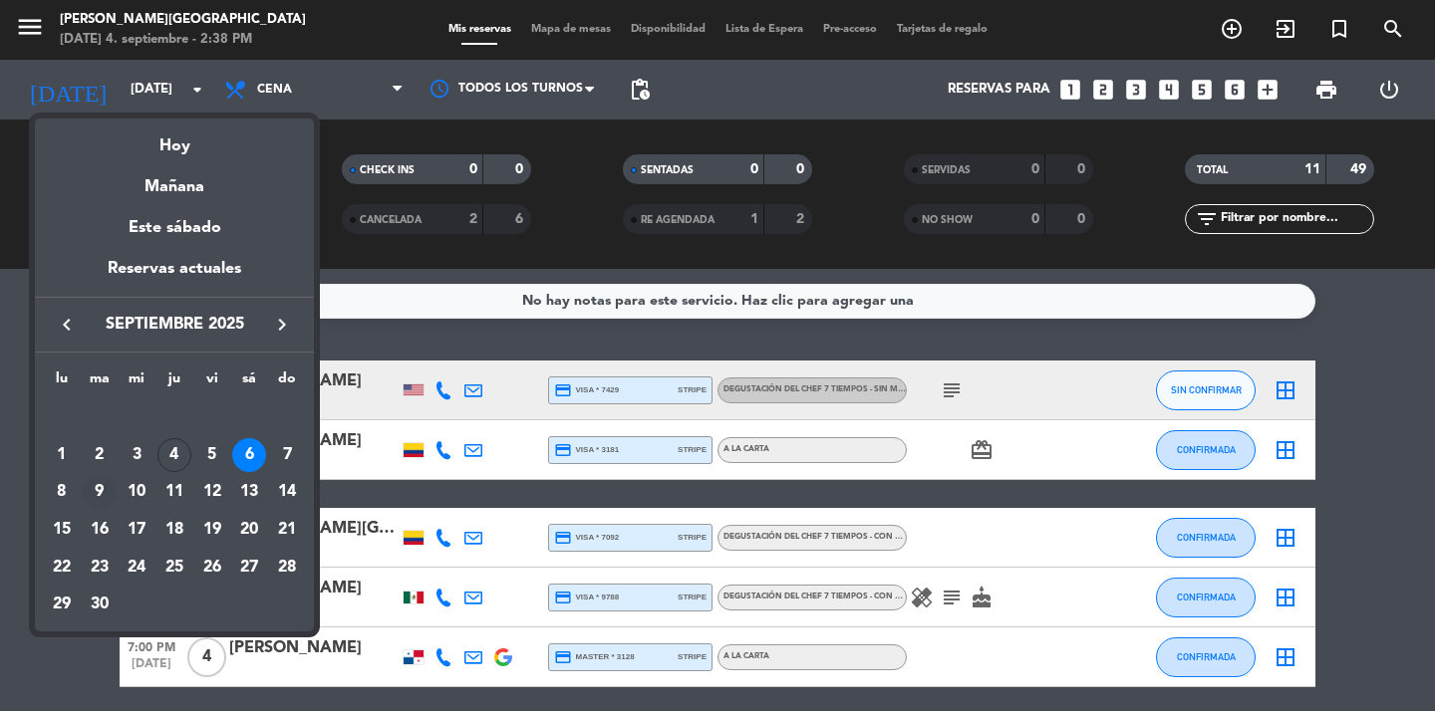
click at [98, 492] on div "9" at bounding box center [100, 492] width 34 height 34
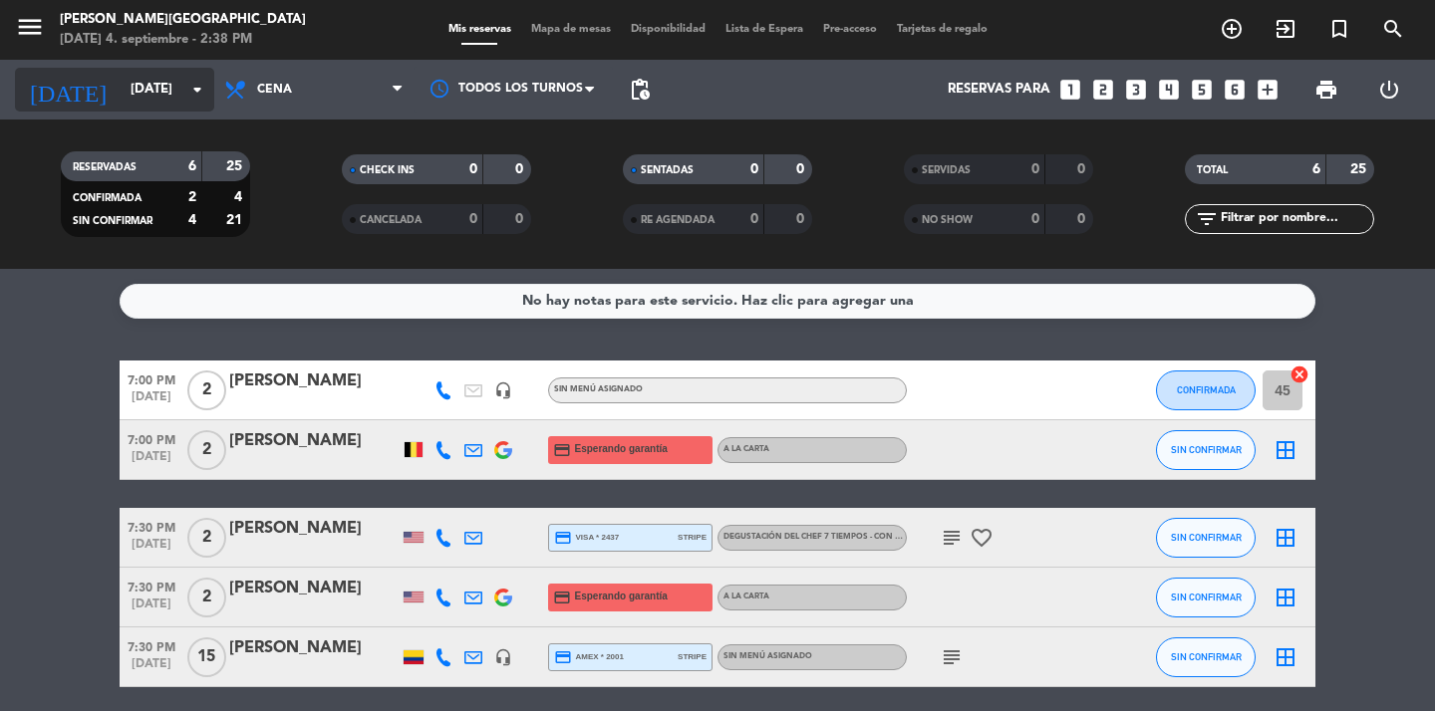
click at [175, 100] on input "[DATE]" at bounding box center [208, 90] width 175 height 36
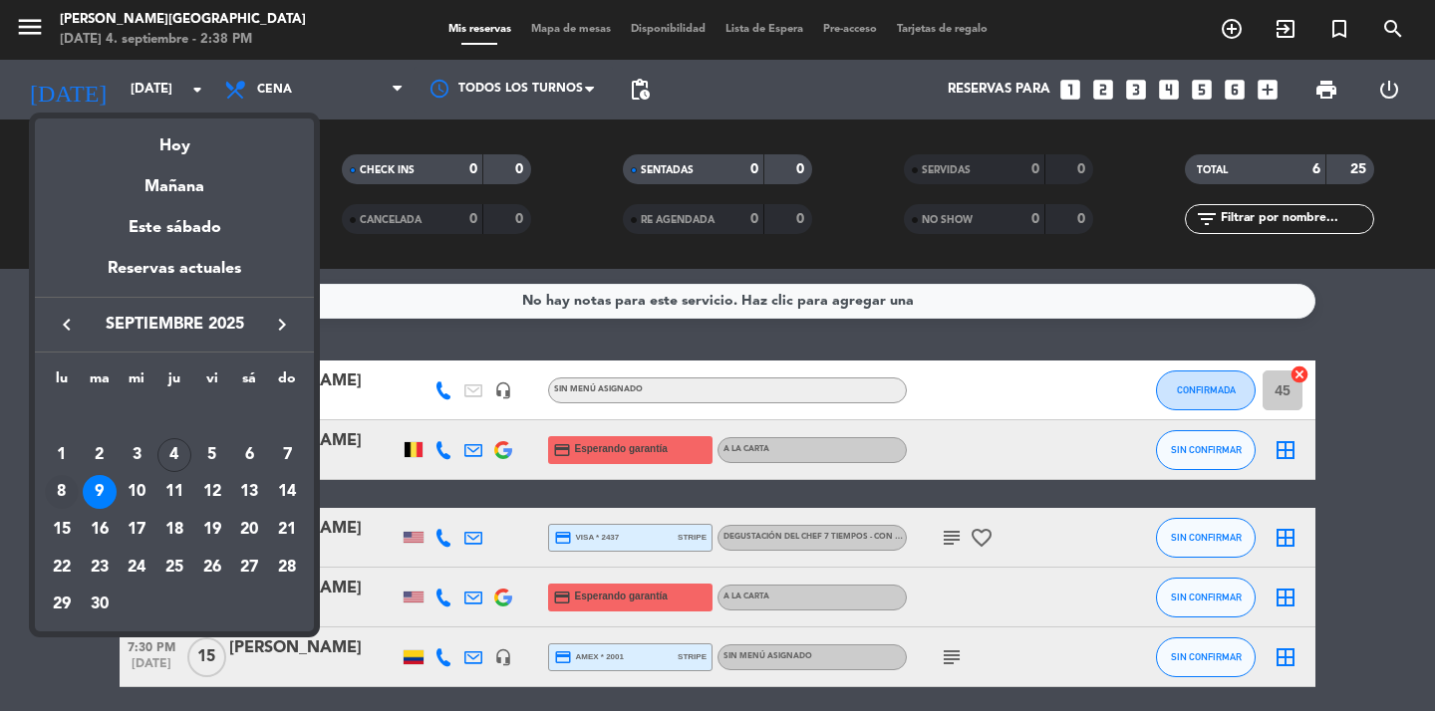
click at [62, 490] on div "8" at bounding box center [62, 492] width 34 height 34
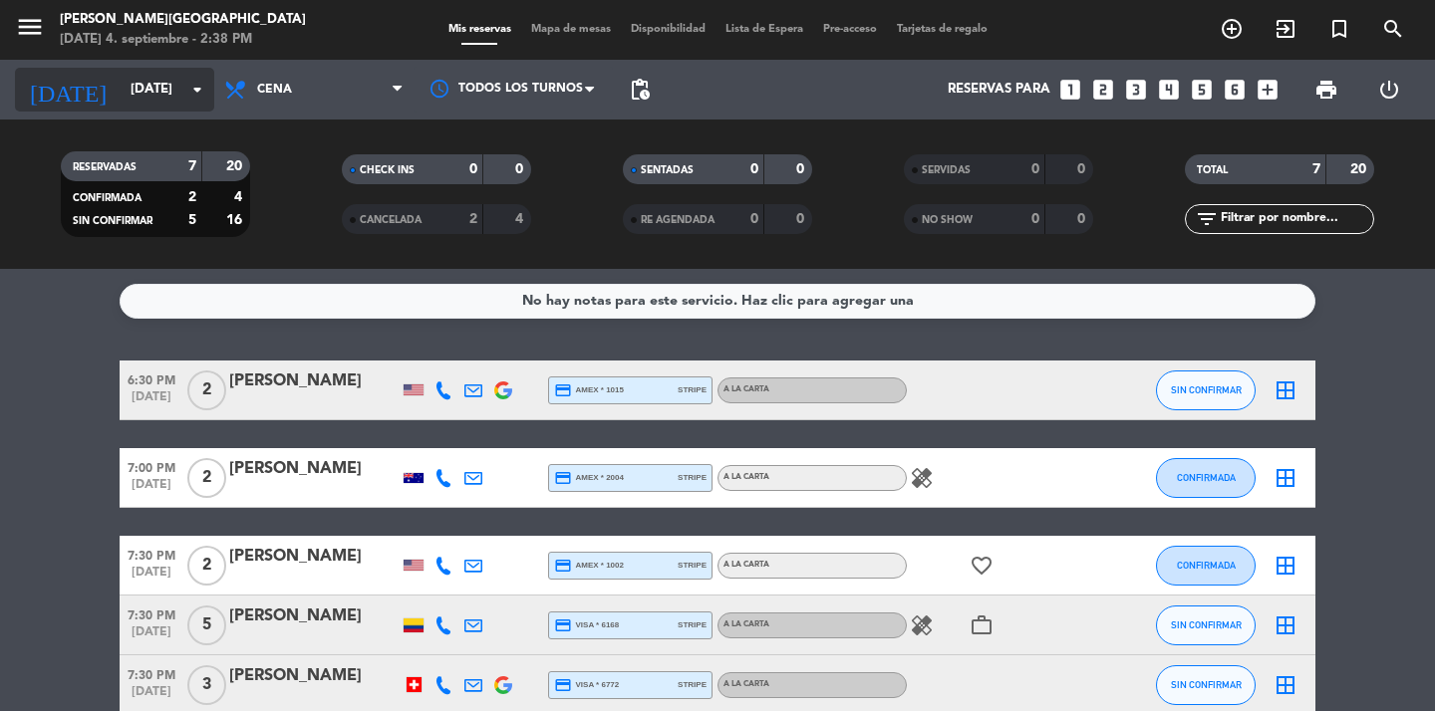
click at [190, 92] on icon "arrow_drop_down" at bounding box center [197, 90] width 24 height 24
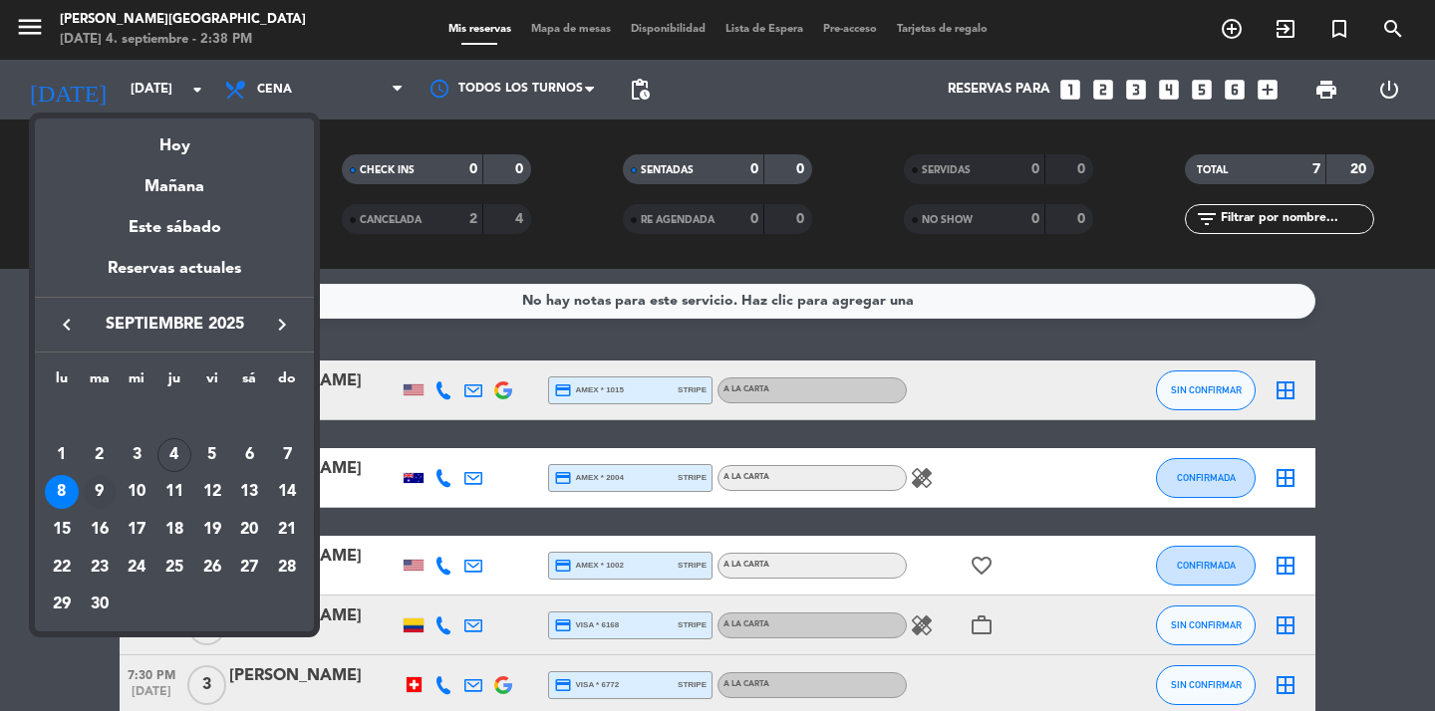
click at [110, 493] on div "9" at bounding box center [100, 492] width 34 height 34
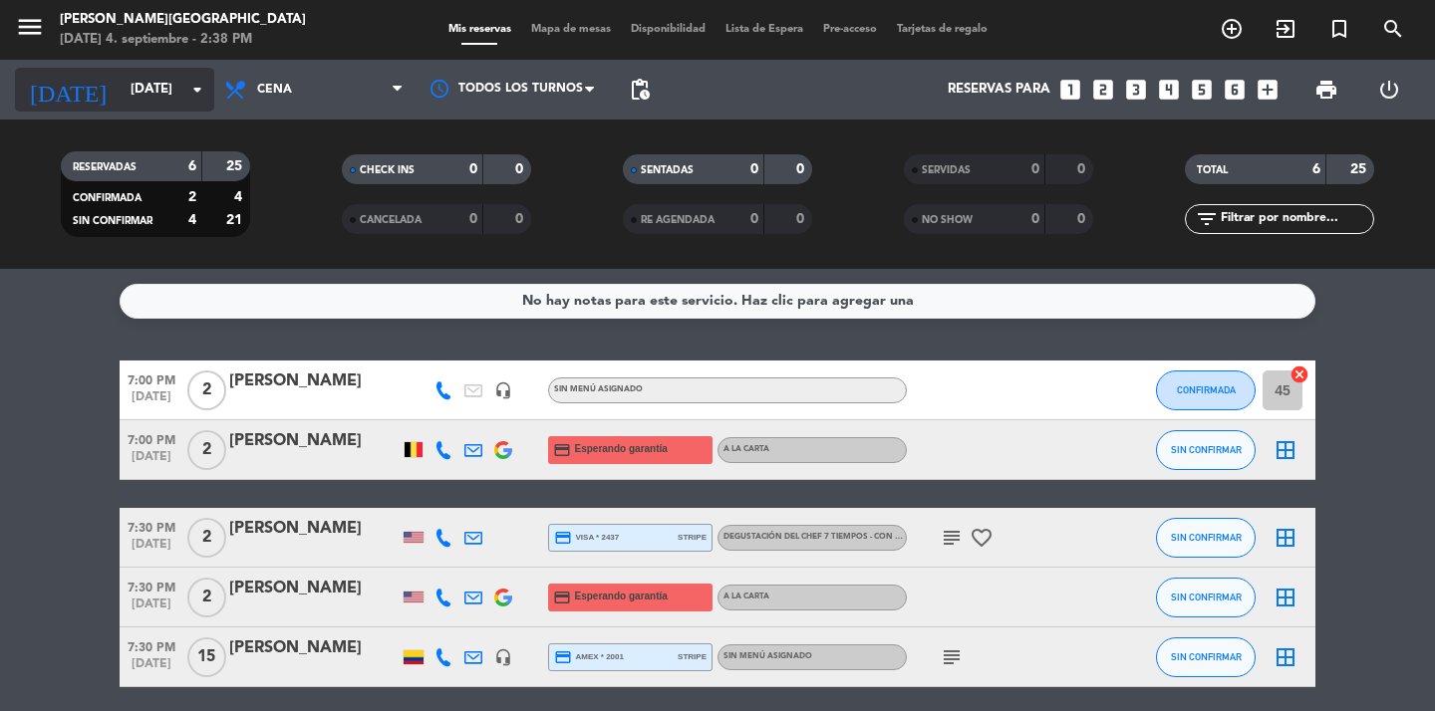
click at [193, 94] on icon "arrow_drop_down" at bounding box center [197, 90] width 24 height 24
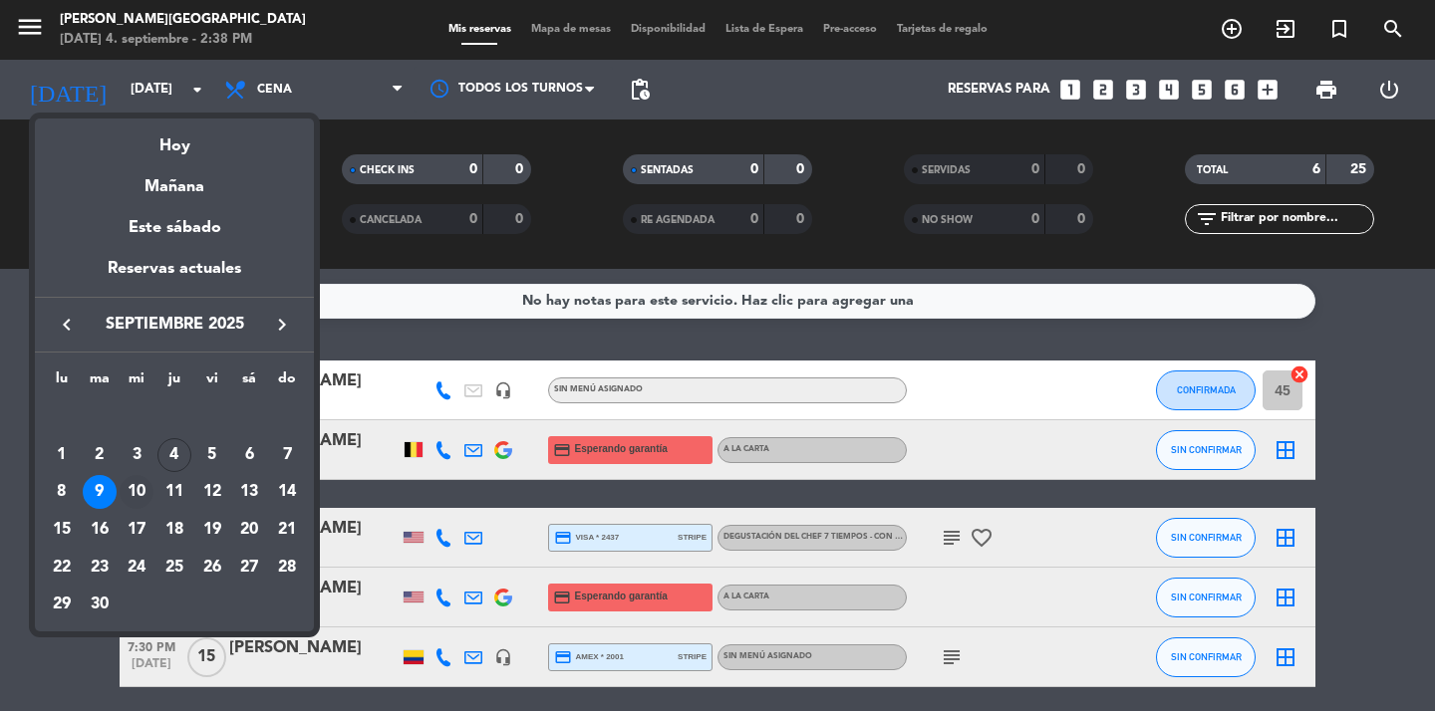
click at [134, 494] on div "10" at bounding box center [137, 492] width 34 height 34
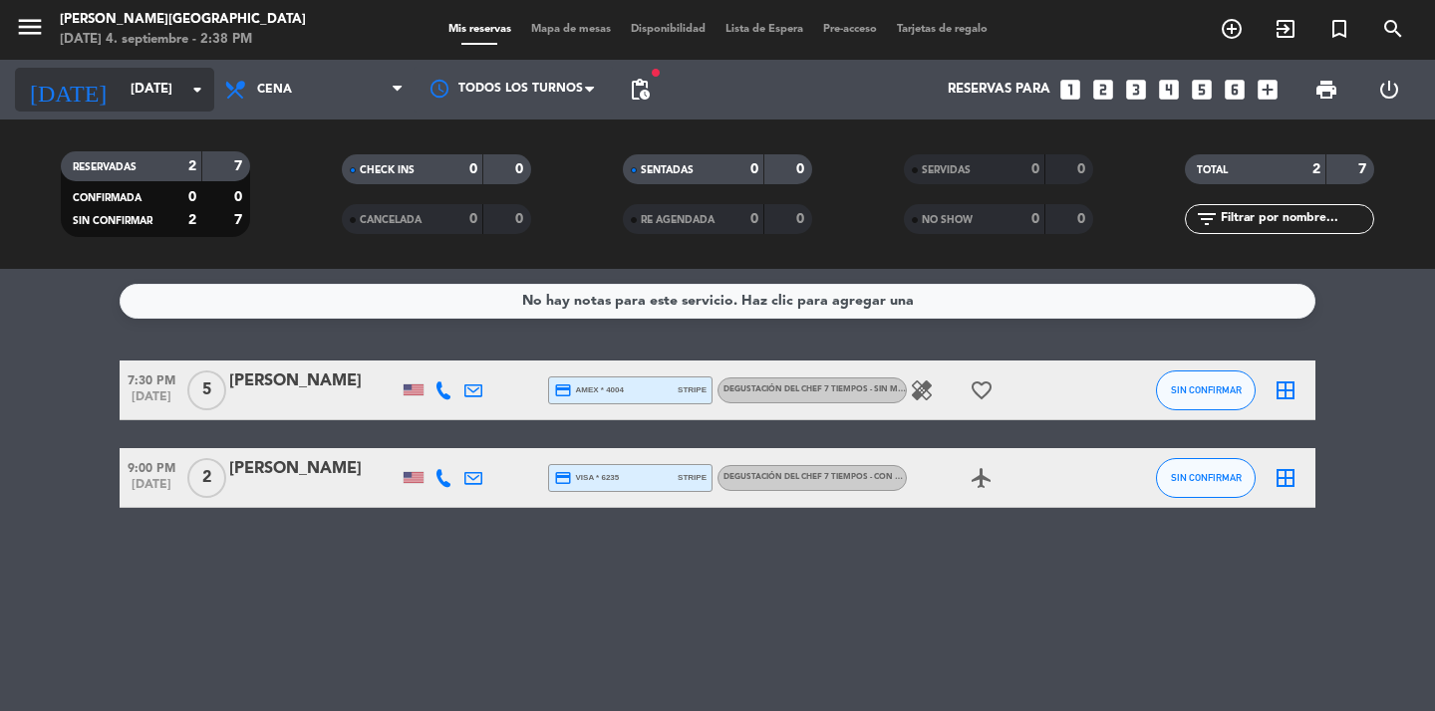
click at [193, 98] on icon "arrow_drop_down" at bounding box center [197, 90] width 24 height 24
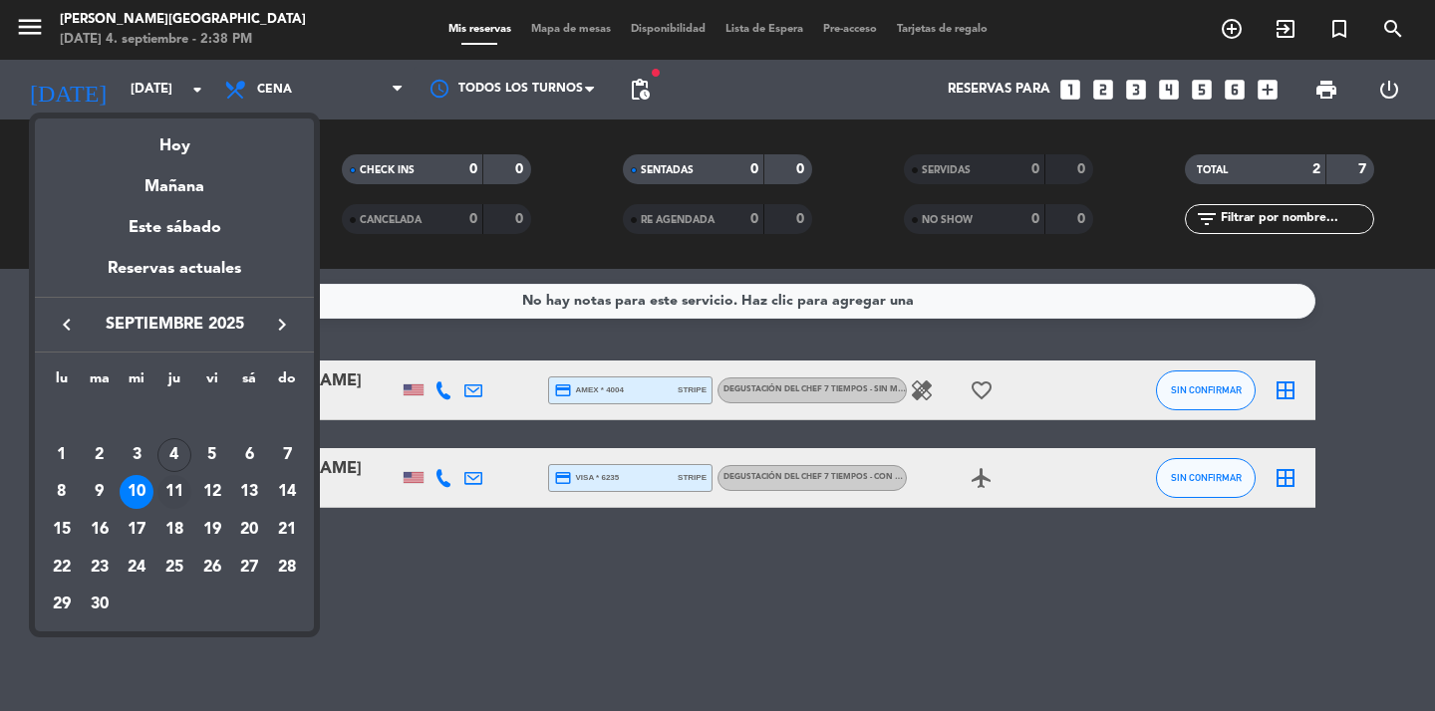
click at [175, 493] on div "11" at bounding box center [174, 492] width 34 height 34
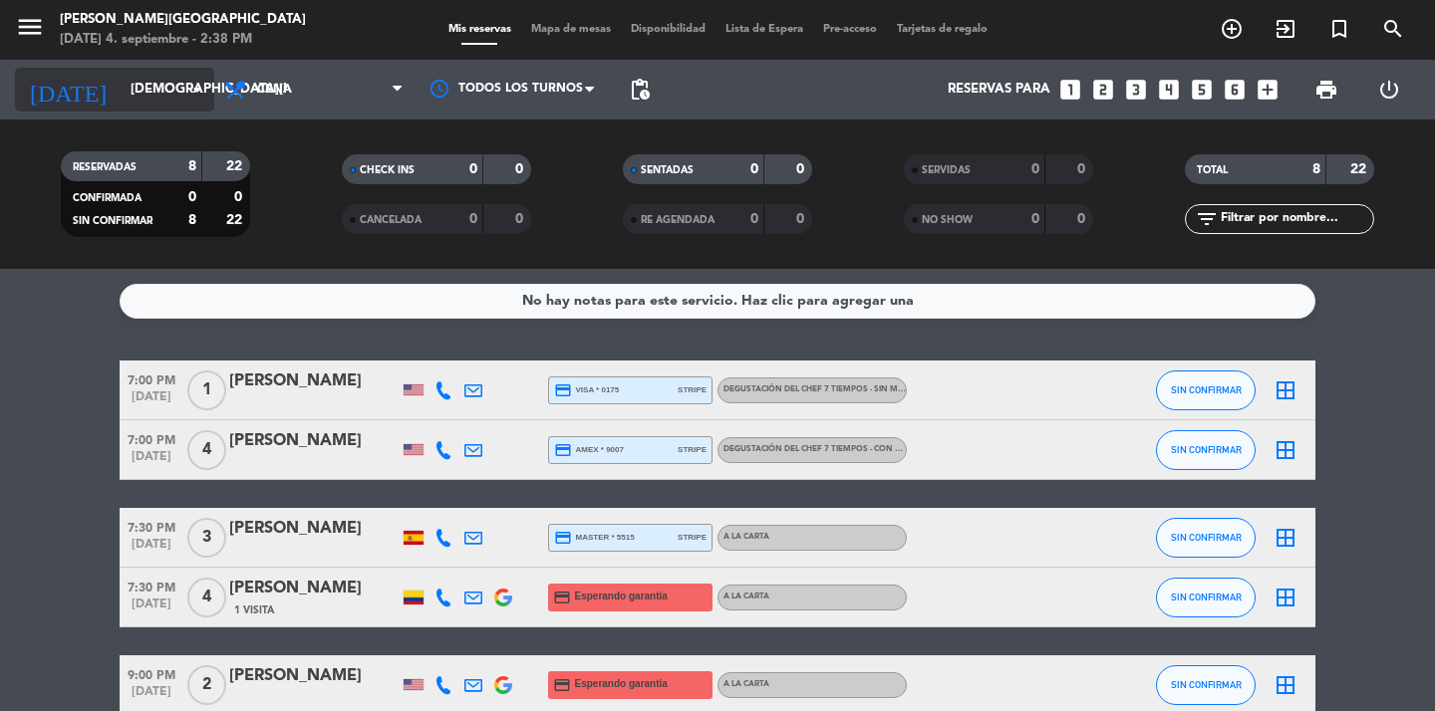
click at [191, 99] on icon "arrow_drop_down" at bounding box center [197, 90] width 24 height 24
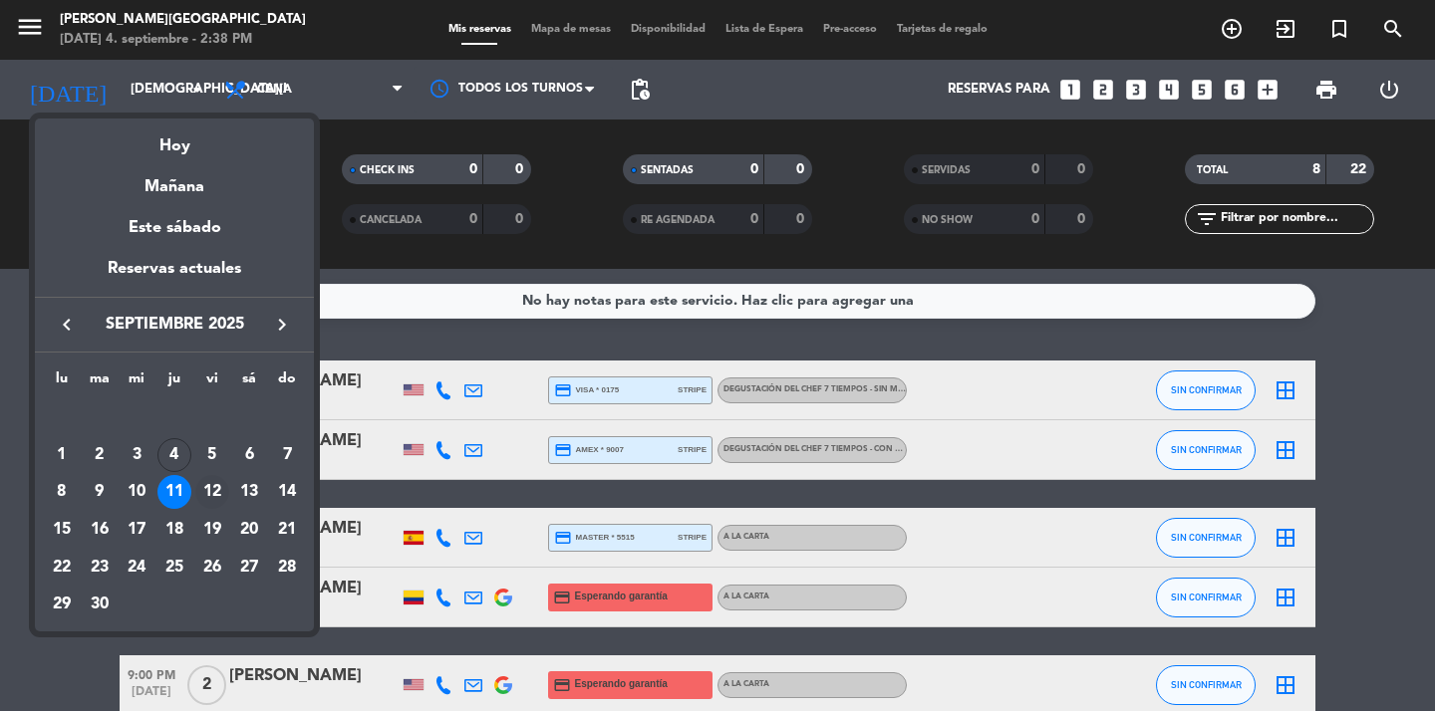
click at [212, 491] on div "12" at bounding box center [212, 492] width 34 height 34
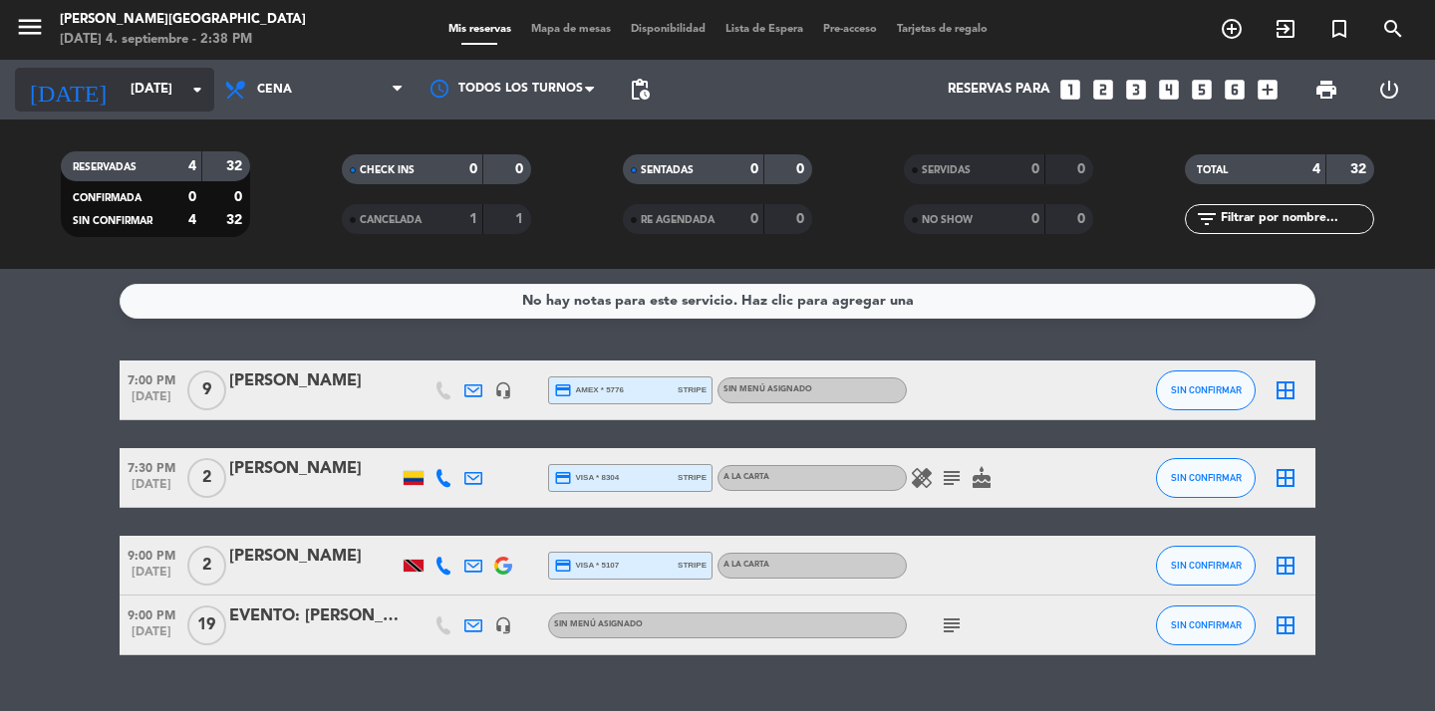
click at [192, 104] on input "[DATE]" at bounding box center [208, 90] width 175 height 36
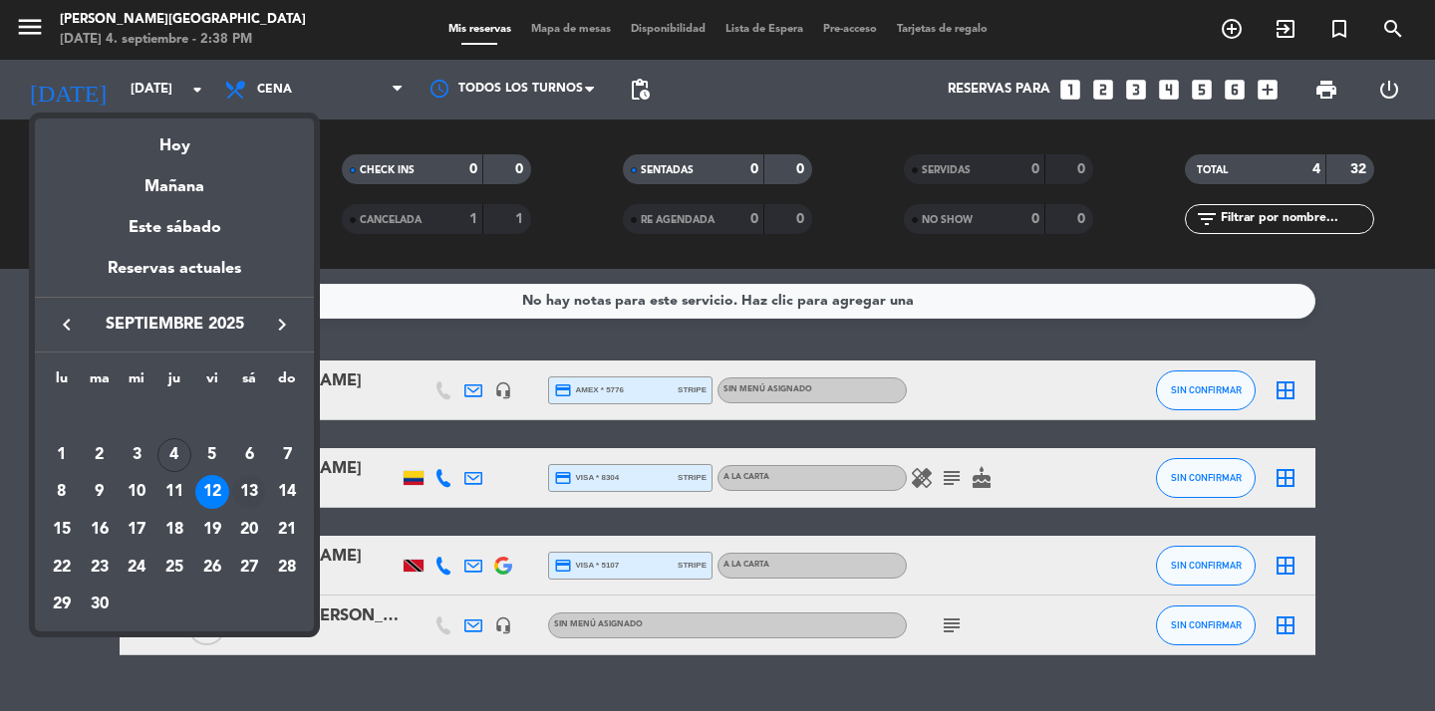
click at [250, 498] on div "13" at bounding box center [249, 492] width 34 height 34
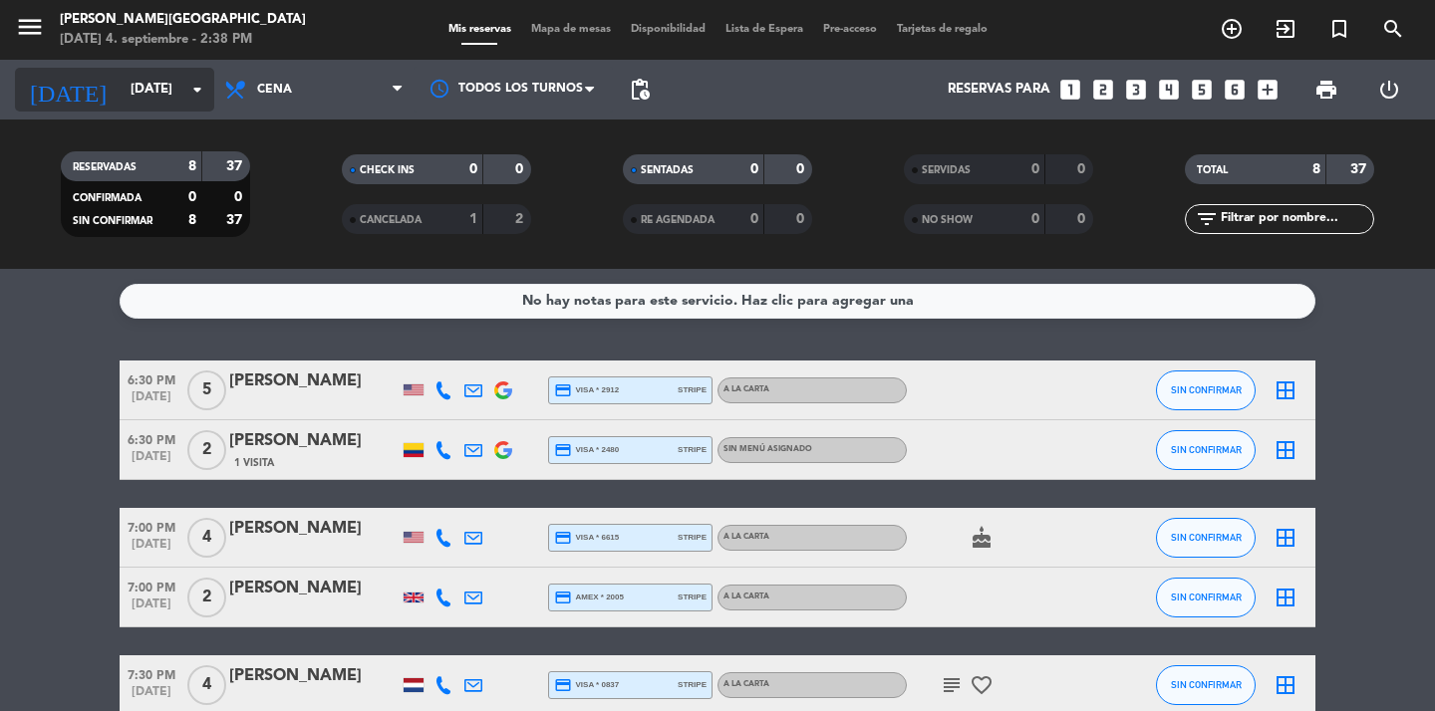
click at [182, 92] on input "[DATE]" at bounding box center [208, 90] width 175 height 36
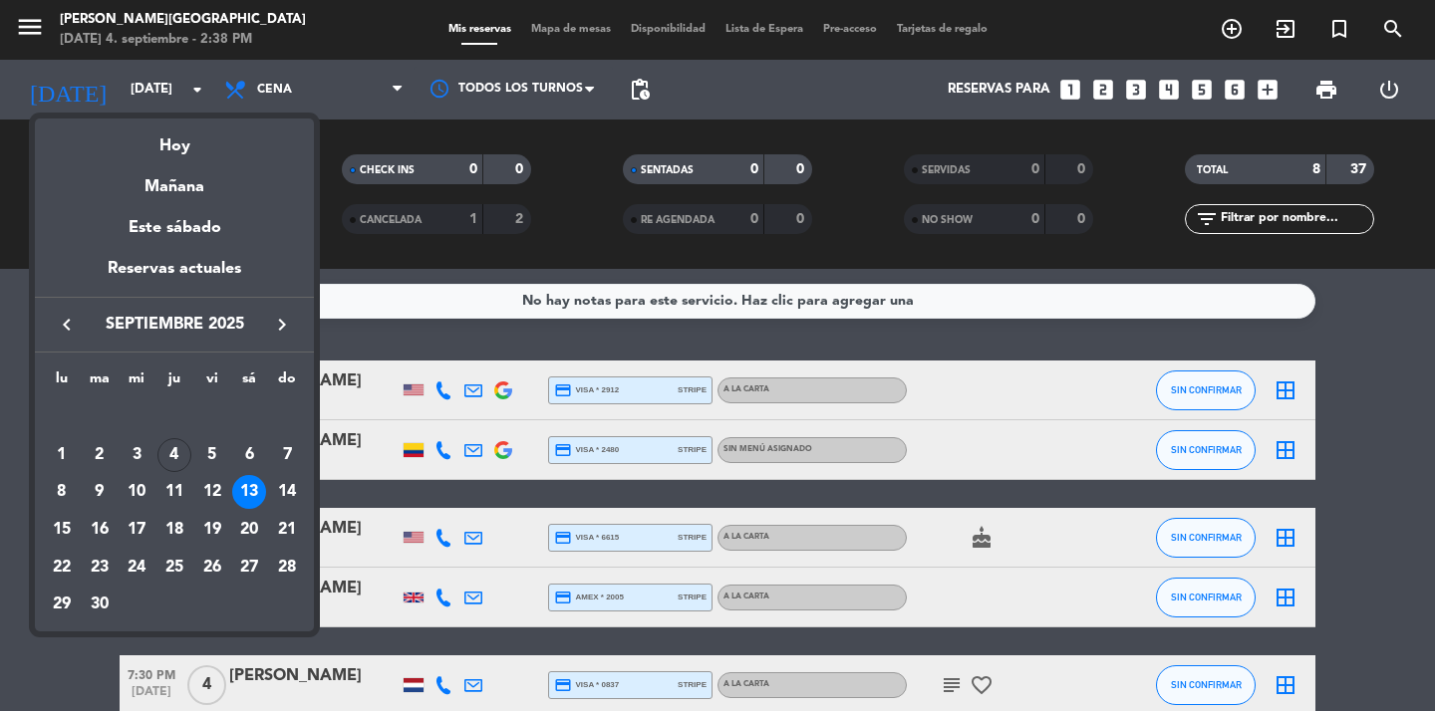
click at [42, 23] on div at bounding box center [717, 355] width 1435 height 711
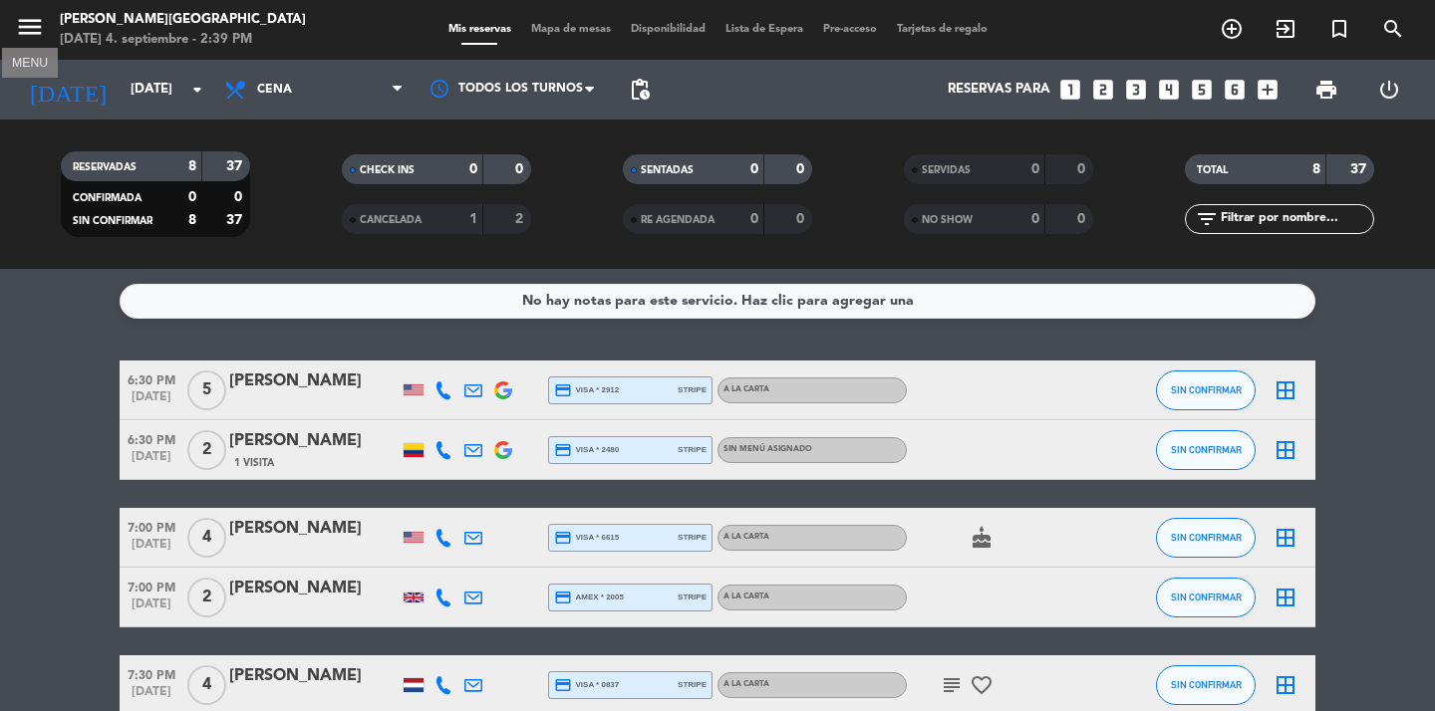
click at [36, 24] on icon "menu" at bounding box center [30, 27] width 30 height 30
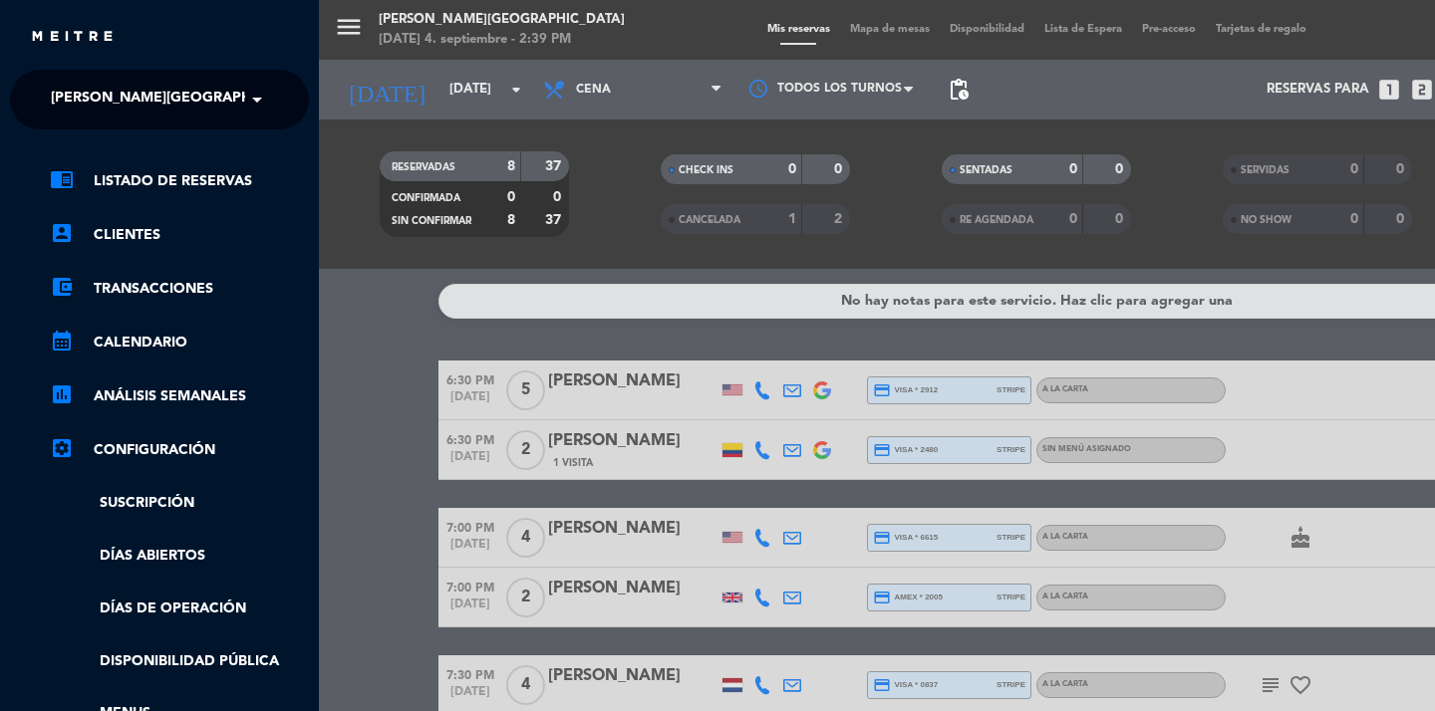
click at [131, 103] on span "[PERSON_NAME][GEOGRAPHIC_DATA]" at bounding box center [182, 100] width 263 height 42
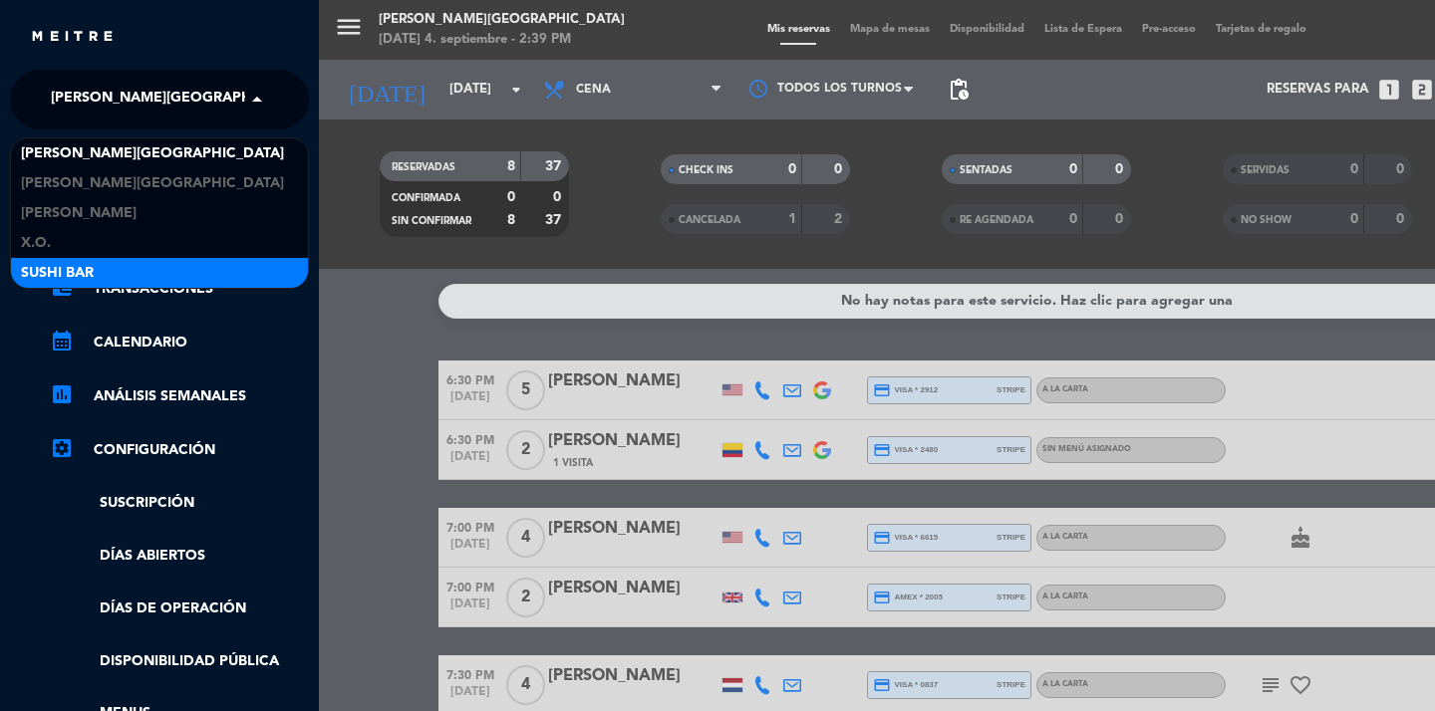
click at [122, 268] on div "SUSHI BAR" at bounding box center [159, 273] width 297 height 30
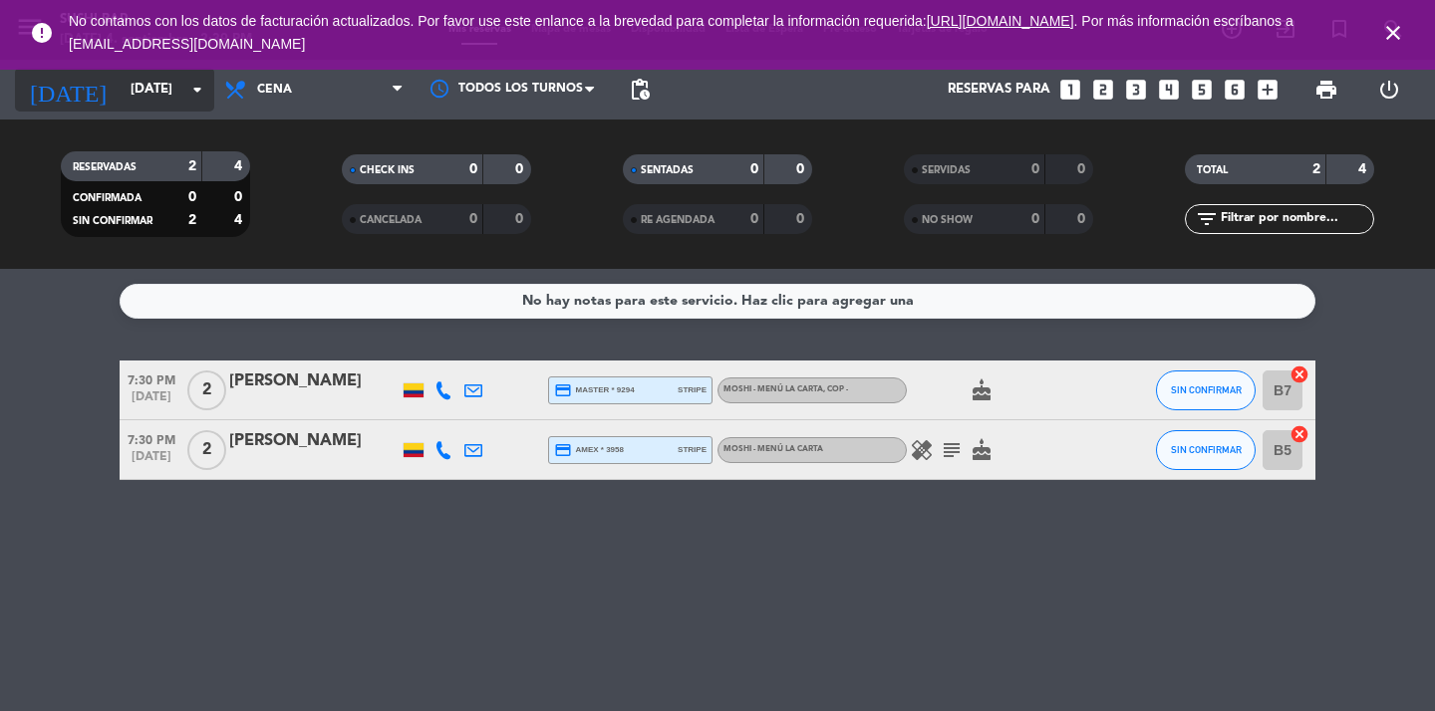
click at [189, 102] on input "[DATE]" at bounding box center [208, 90] width 175 height 36
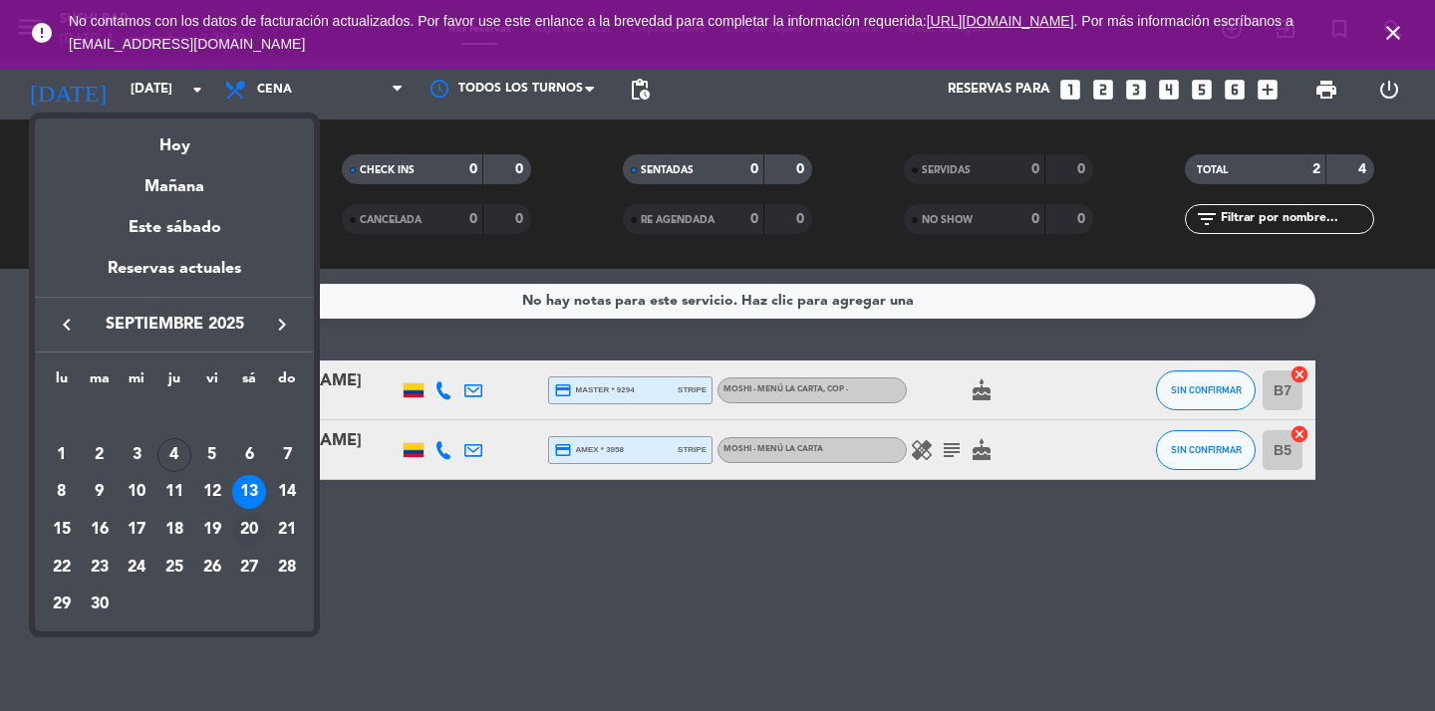
click at [252, 525] on div "20" at bounding box center [249, 530] width 34 height 34
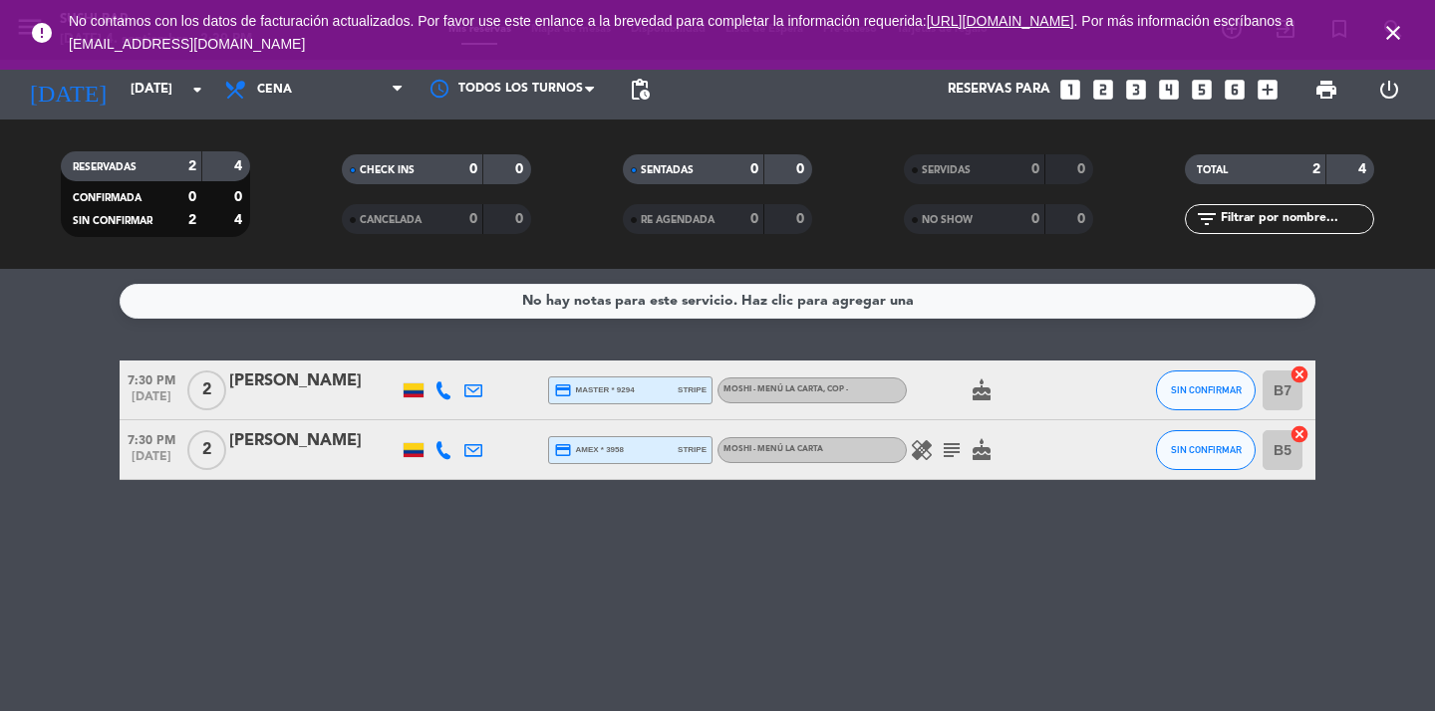
type input "[DATE]"
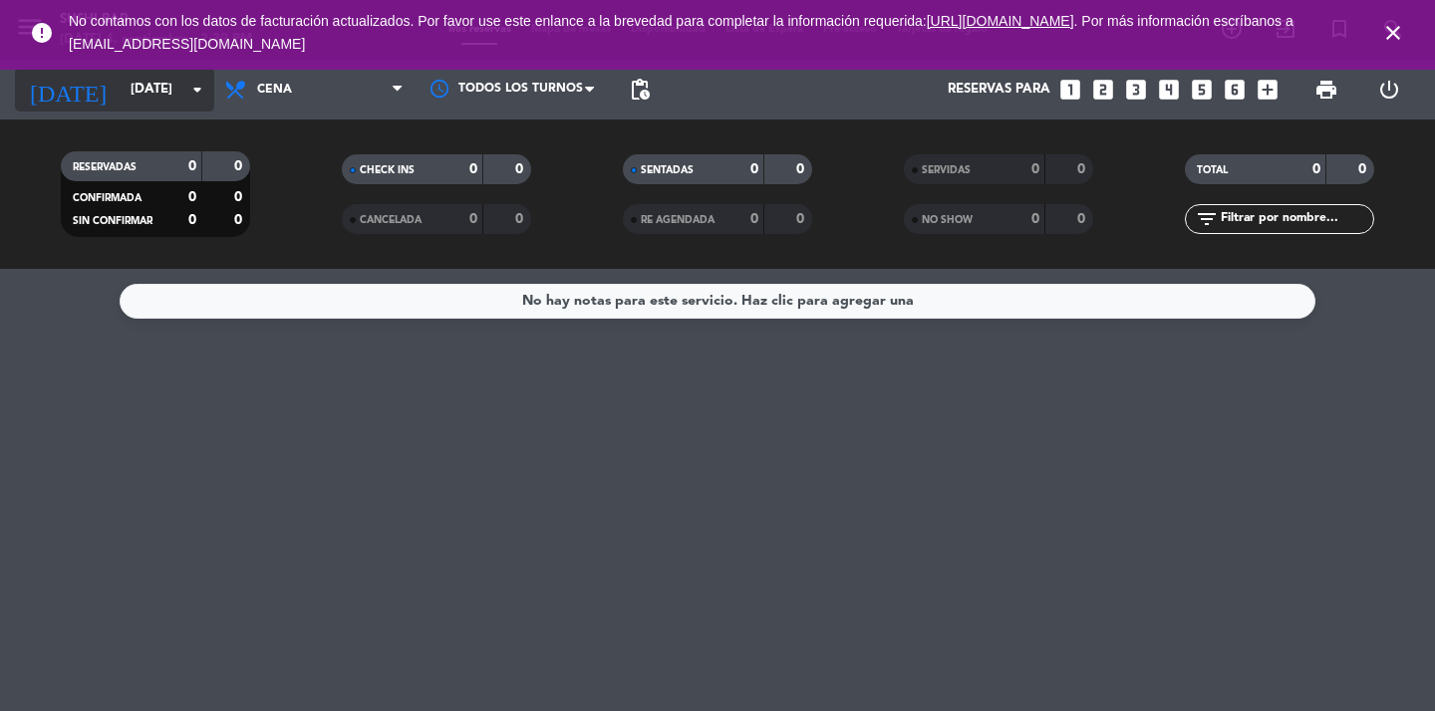
click at [190, 76] on input "[DATE]" at bounding box center [208, 90] width 175 height 36
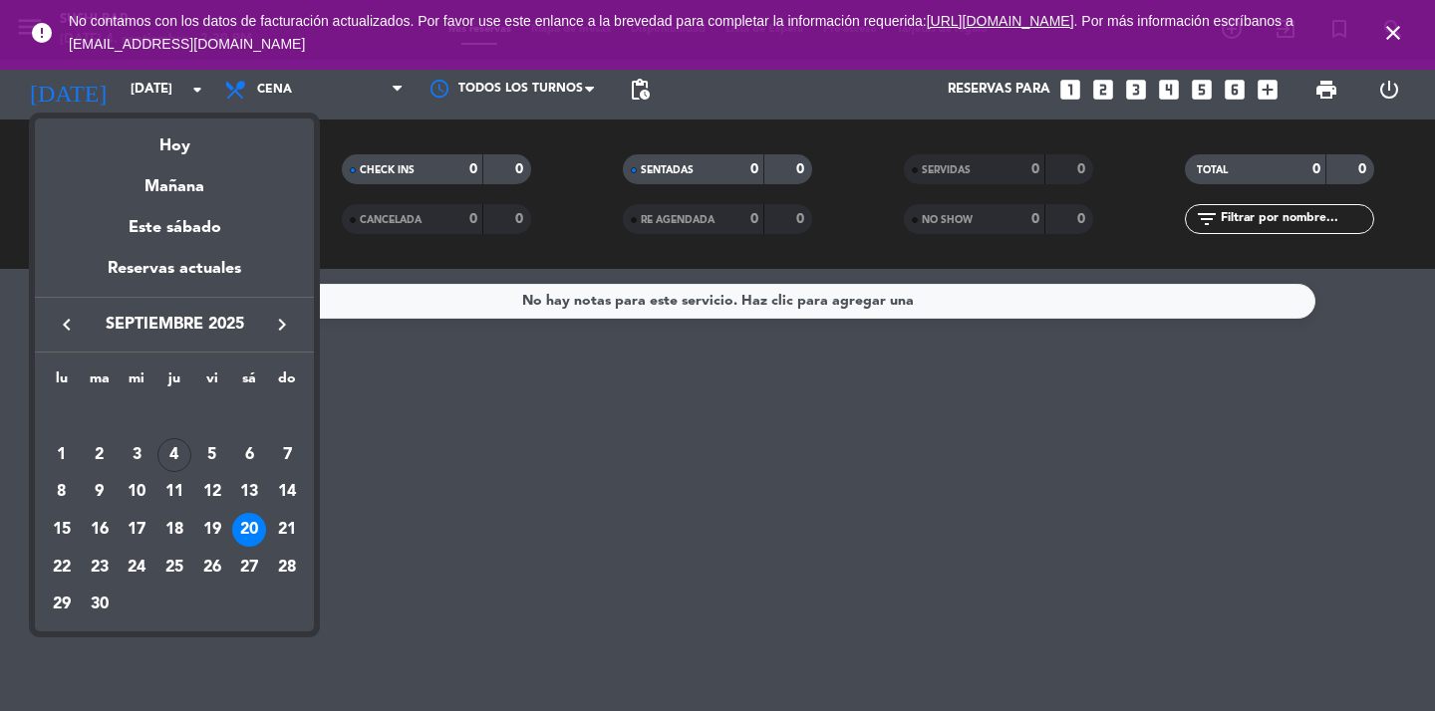
click at [1394, 27] on div at bounding box center [717, 355] width 1435 height 711
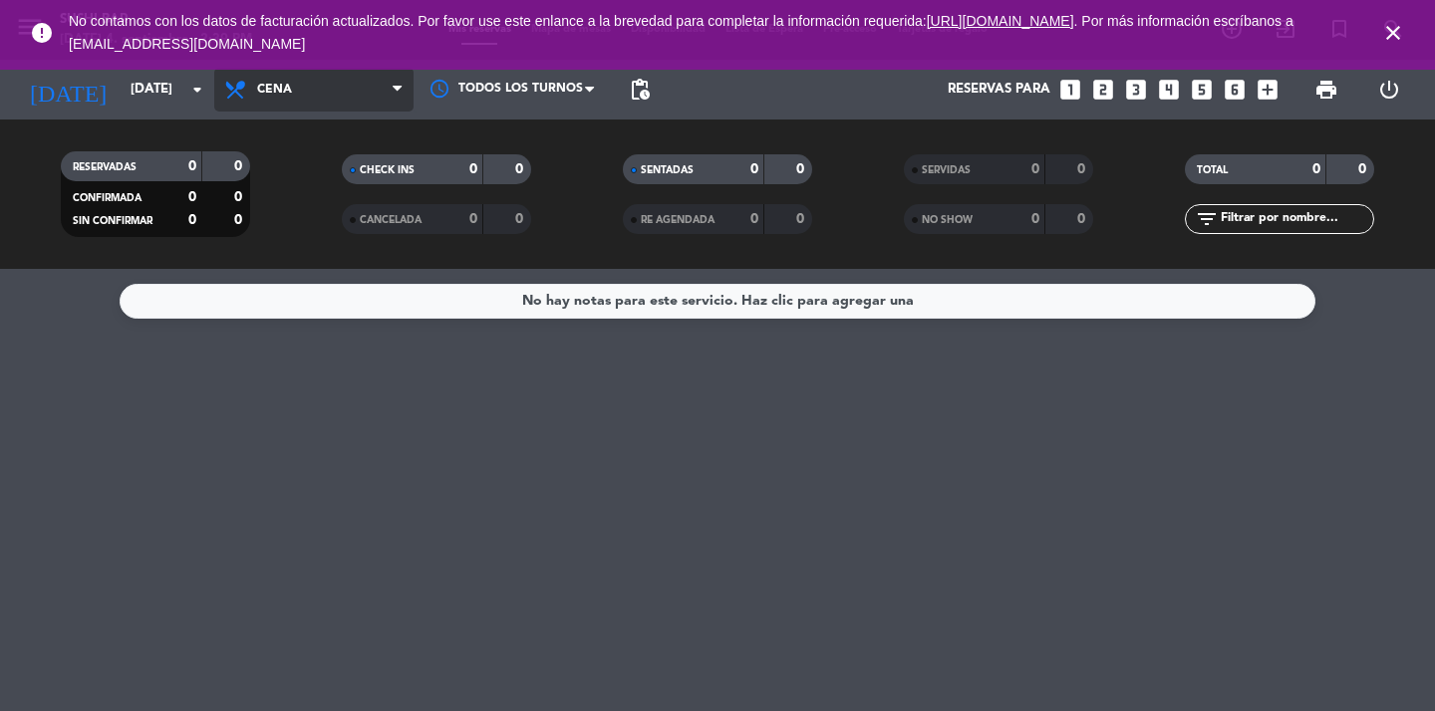
click at [323, 100] on span "Cena" at bounding box center [313, 90] width 199 height 44
click at [310, 176] on div "menu SUSHI BAR [DATE] 4. septiembre - 2:39 PM Mis reservas Mapa de mesas Dispon…" at bounding box center [717, 134] width 1435 height 269
